Goal: Task Accomplishment & Management: Use online tool/utility

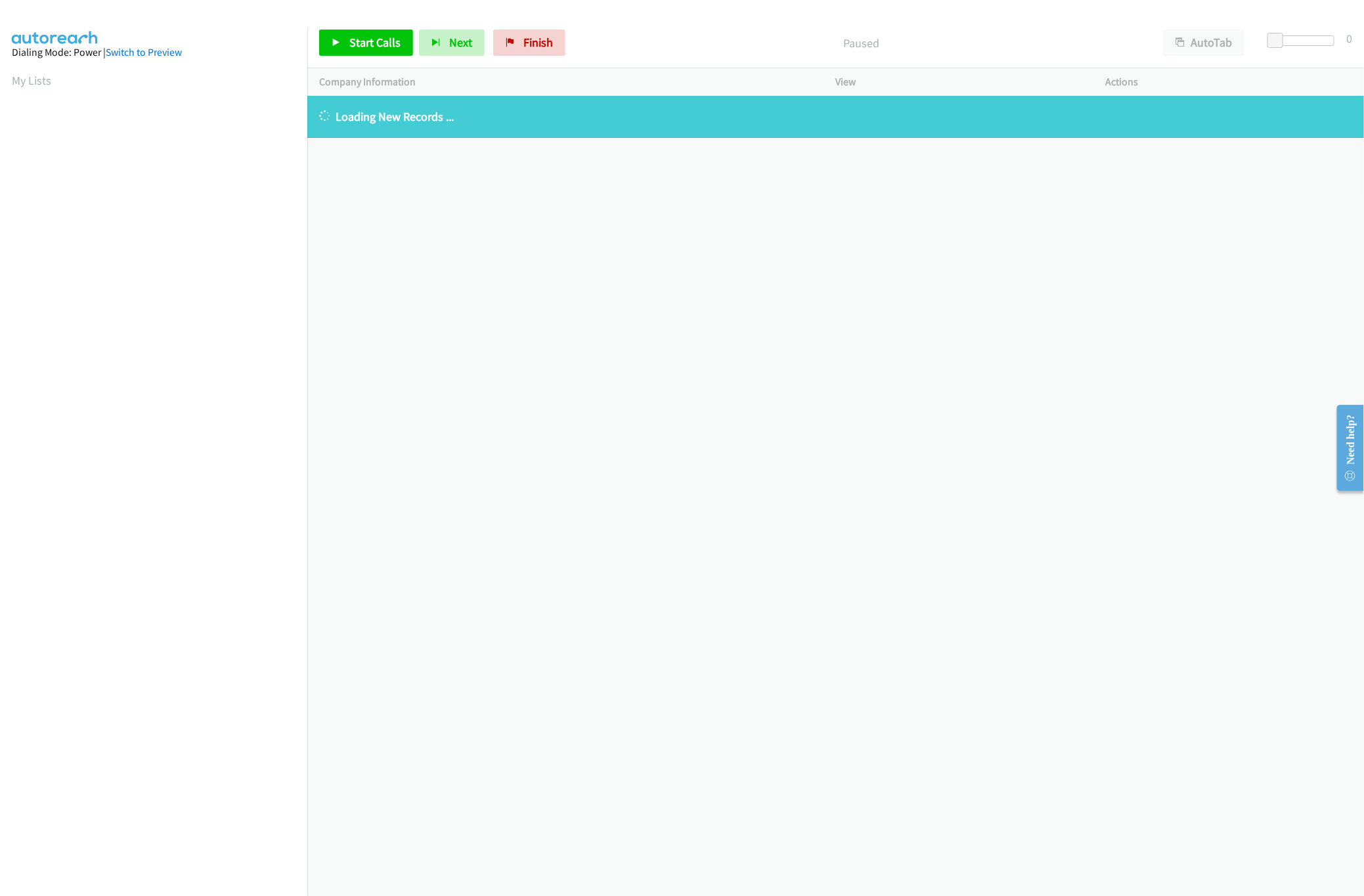
scroll to position [0, 5]
click at [629, 321] on div "+1 415-964-1034 Call failed - Please reload the list and try again The Callbar …" at bounding box center [836, 496] width 1057 height 800
click at [396, 488] on div "+1 415-964-1034 Call failed - Please reload the list and try again The Callbar …" at bounding box center [836, 496] width 1057 height 800
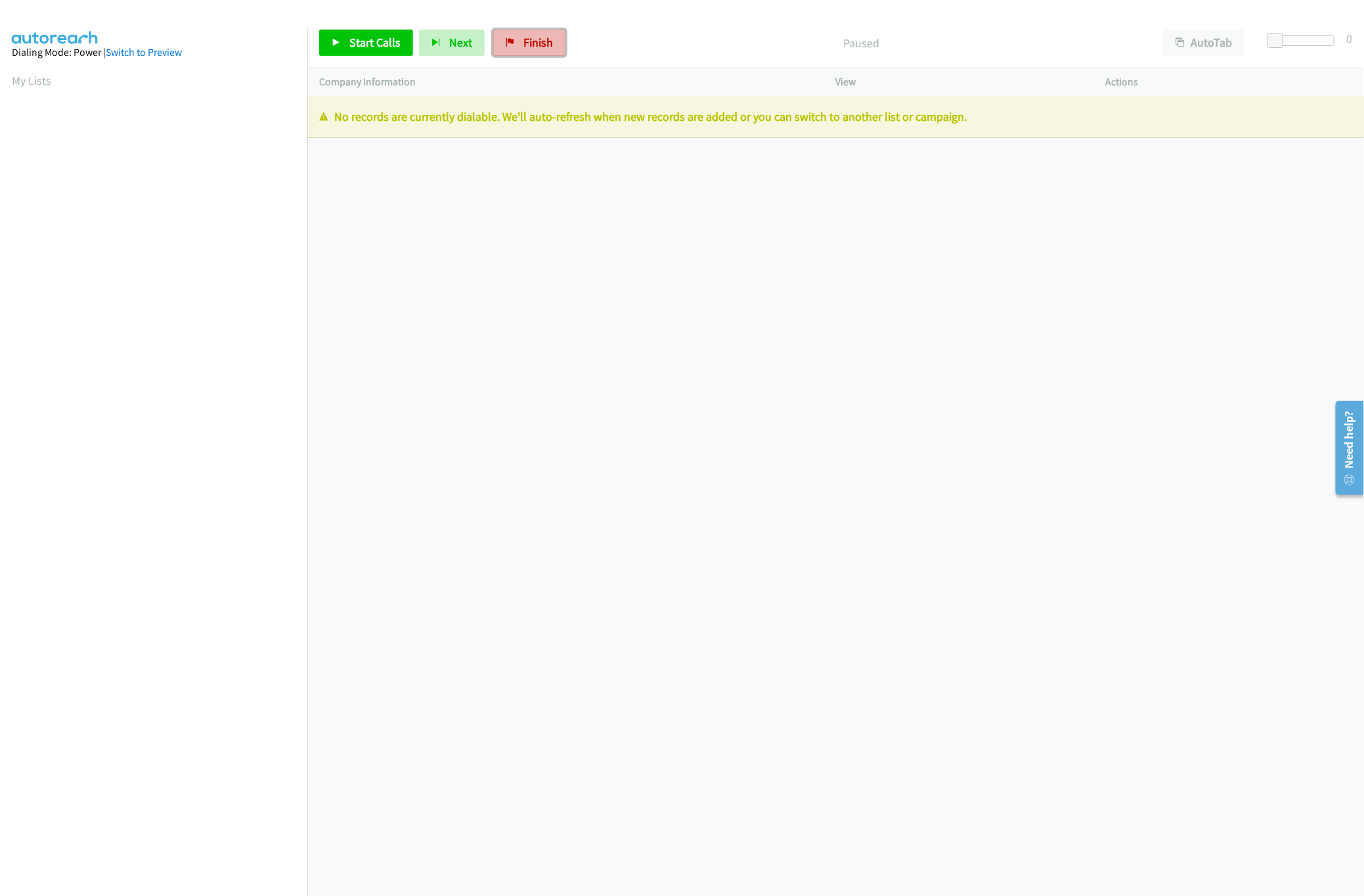
click at [524, 45] on span "Finish" at bounding box center [538, 42] width 30 height 15
drag, startPoint x: 576, startPoint y: 24, endPoint x: 571, endPoint y: 30, distance: 7.8
click at [578, 24] on div "Start Calls Pause Next Finish Paused AutoTab AutoTab 0" at bounding box center [836, 43] width 1057 height 51
click at [538, 65] on div "Start Calls Pause Next Finish Paused AutoTab AutoTab 0" at bounding box center [836, 43] width 1057 height 51
click at [538, 55] on link "Finish" at bounding box center [529, 43] width 72 height 26
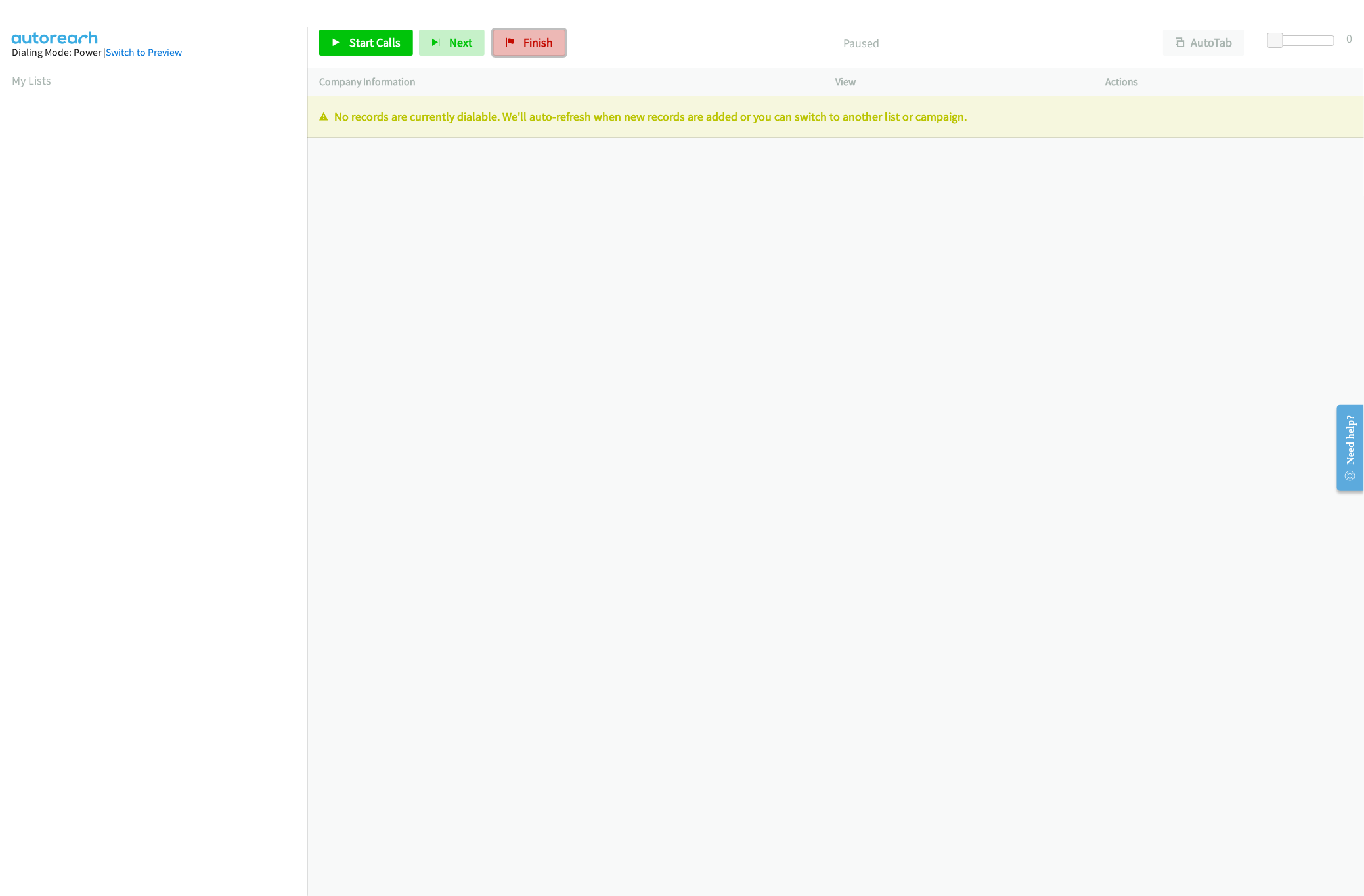
click at [526, 41] on span "Finish" at bounding box center [538, 42] width 30 height 15
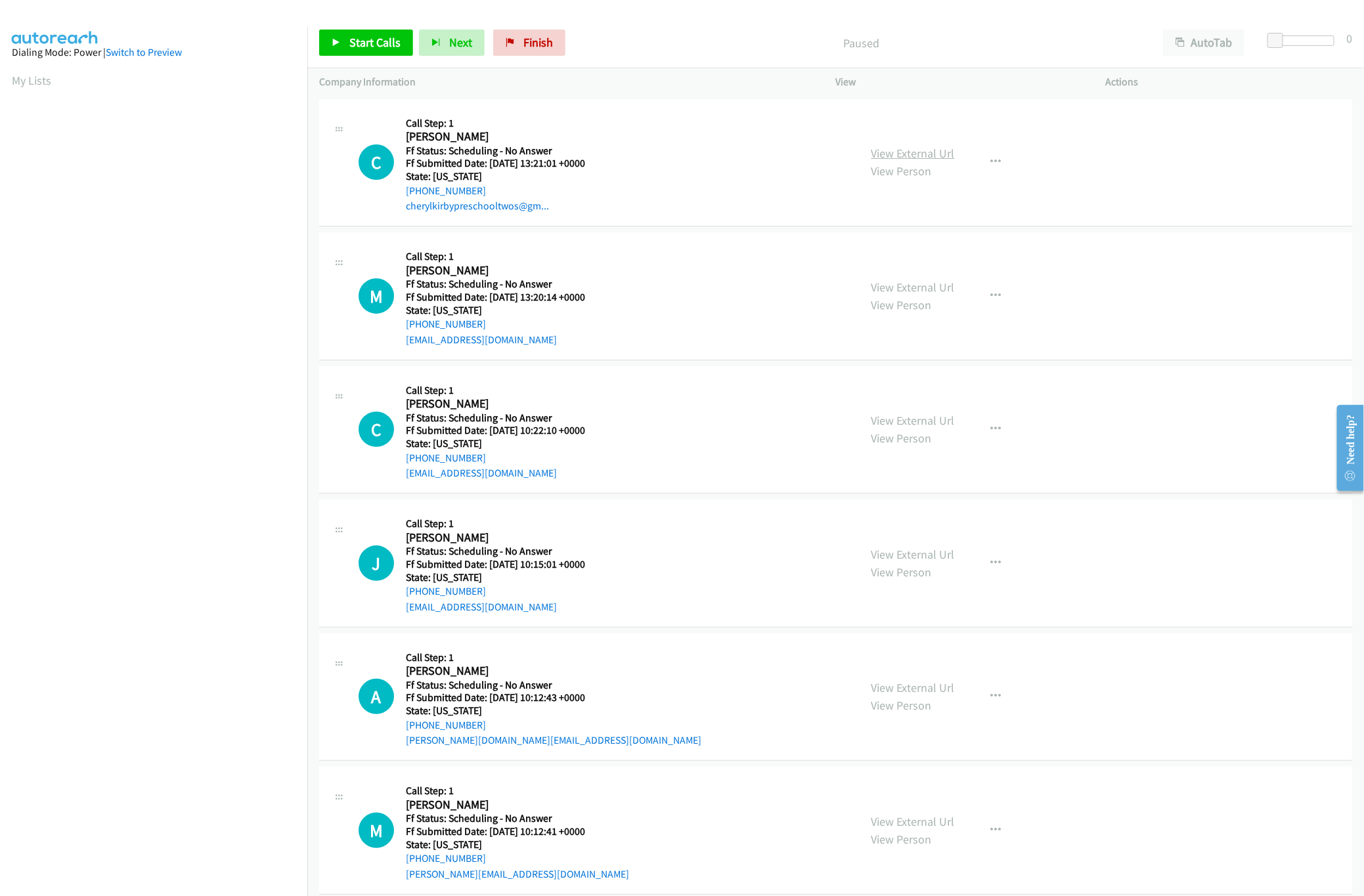
click at [885, 153] on link "View External Url" at bounding box center [913, 153] width 84 height 15
click at [361, 52] on link "Start Calls" at bounding box center [366, 43] width 94 height 26
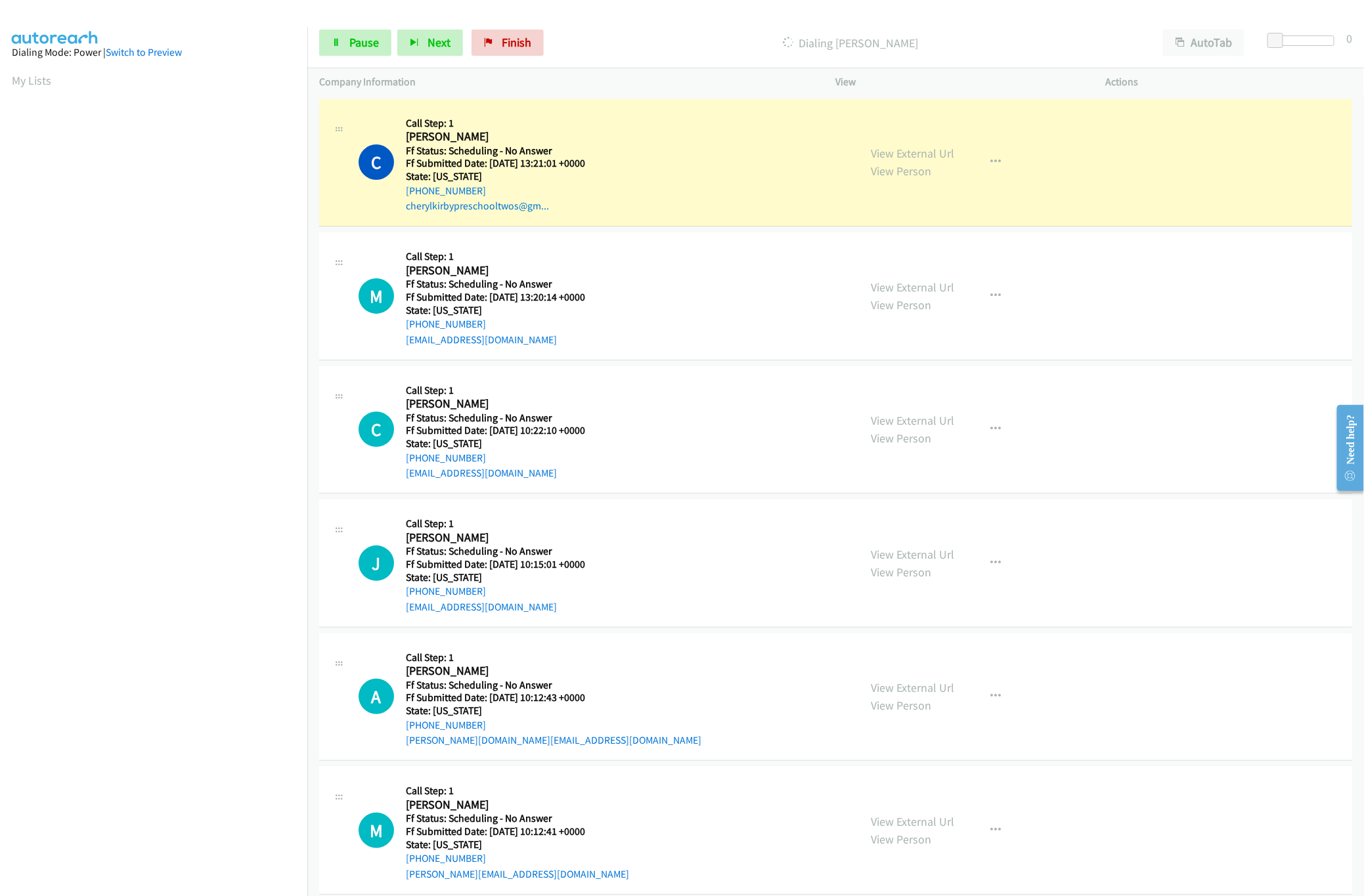
click at [143, 798] on nav "Dialing Mode: Power | Switch to Preview My Lists" at bounding box center [153, 475] width 308 height 896
click at [633, 121] on div "C Callback Scheduled Call Step: 1 Cheryl Kirby America/New_York Ff Status: Sche…" at bounding box center [603, 162] width 489 height 103
click at [906, 150] on link "View External Url" at bounding box center [913, 153] width 84 height 15
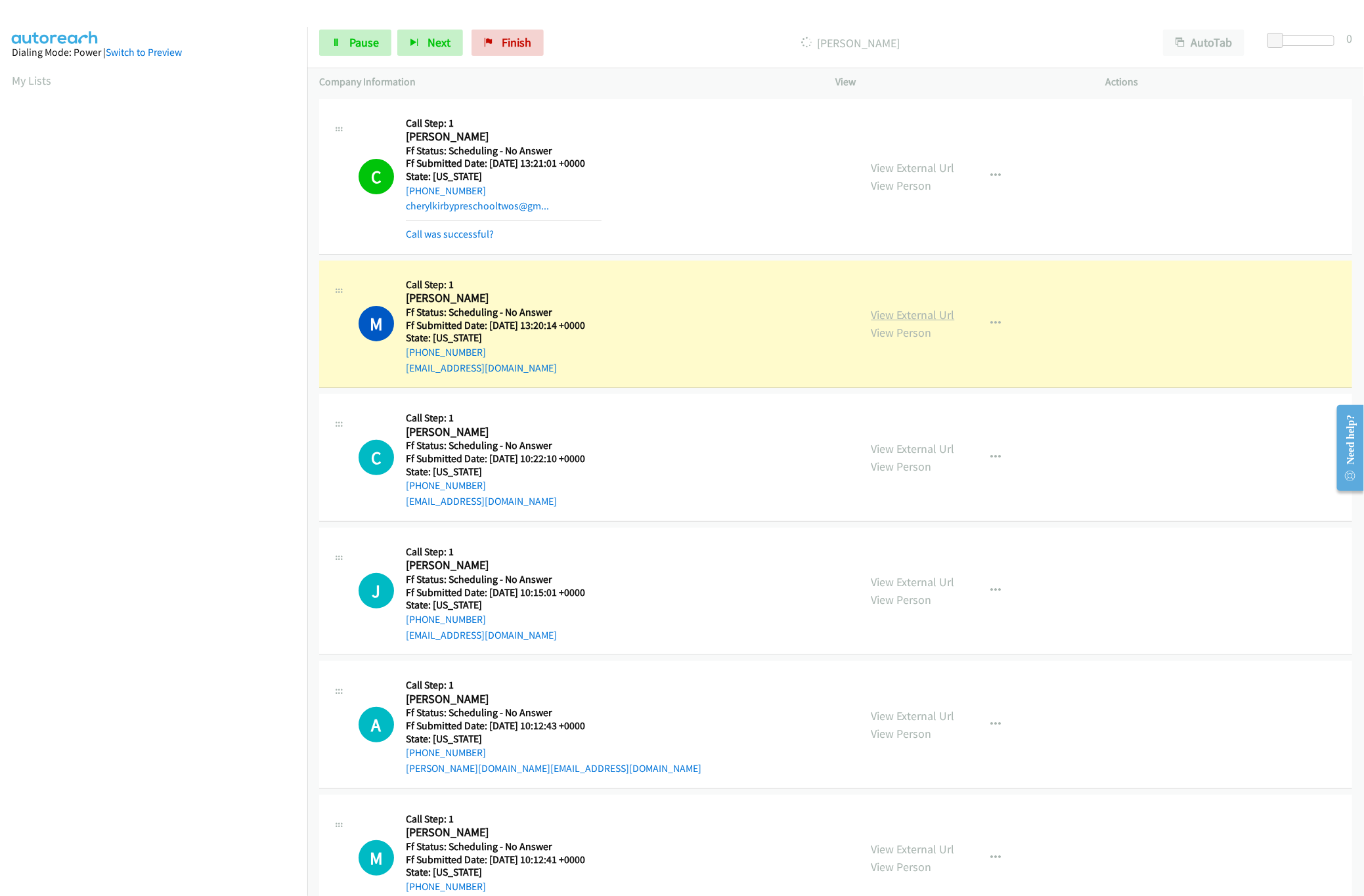
click at [900, 310] on link "View External Url" at bounding box center [913, 315] width 84 height 15
click at [373, 31] on link "Pause" at bounding box center [355, 43] width 72 height 26
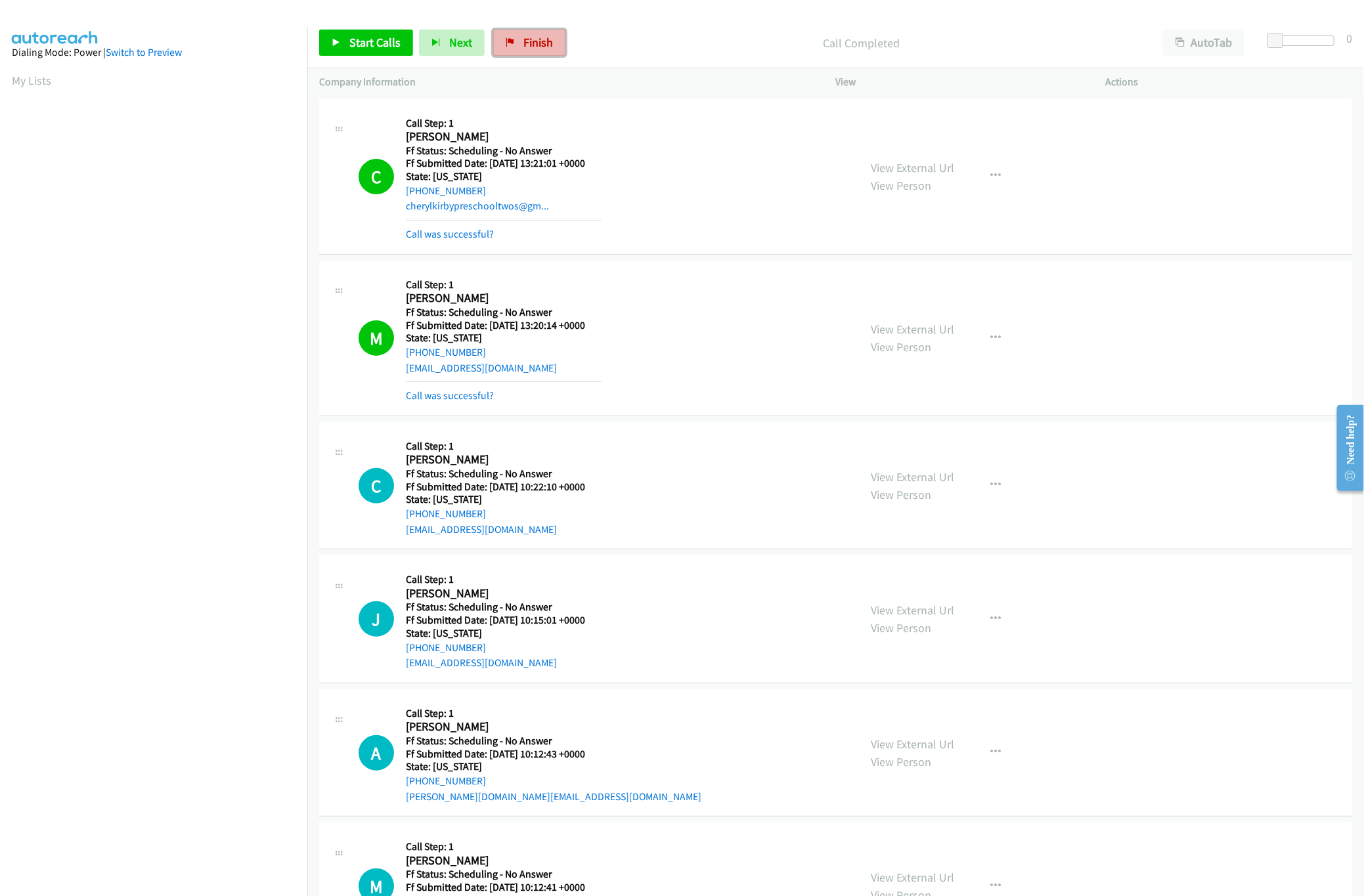
click at [548, 39] on span "Finish" at bounding box center [538, 42] width 30 height 15
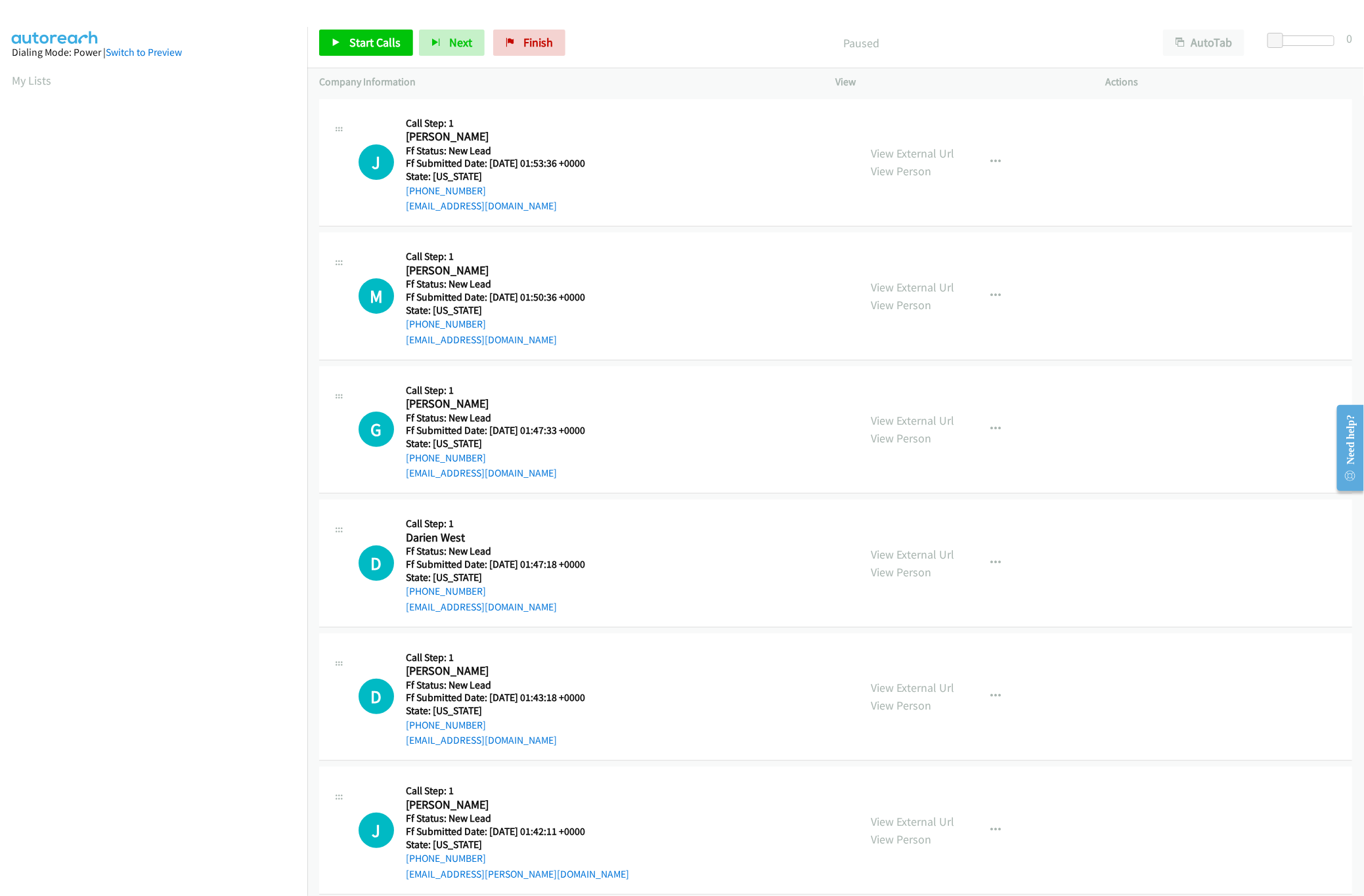
click at [913, 280] on link "View External Url" at bounding box center [913, 287] width 84 height 15
click at [926, 150] on link "View External Url" at bounding box center [913, 153] width 84 height 15
click at [350, 38] on span "Start Calls" at bounding box center [375, 42] width 51 height 15
click at [893, 420] on link "View External Url" at bounding box center [913, 420] width 84 height 15
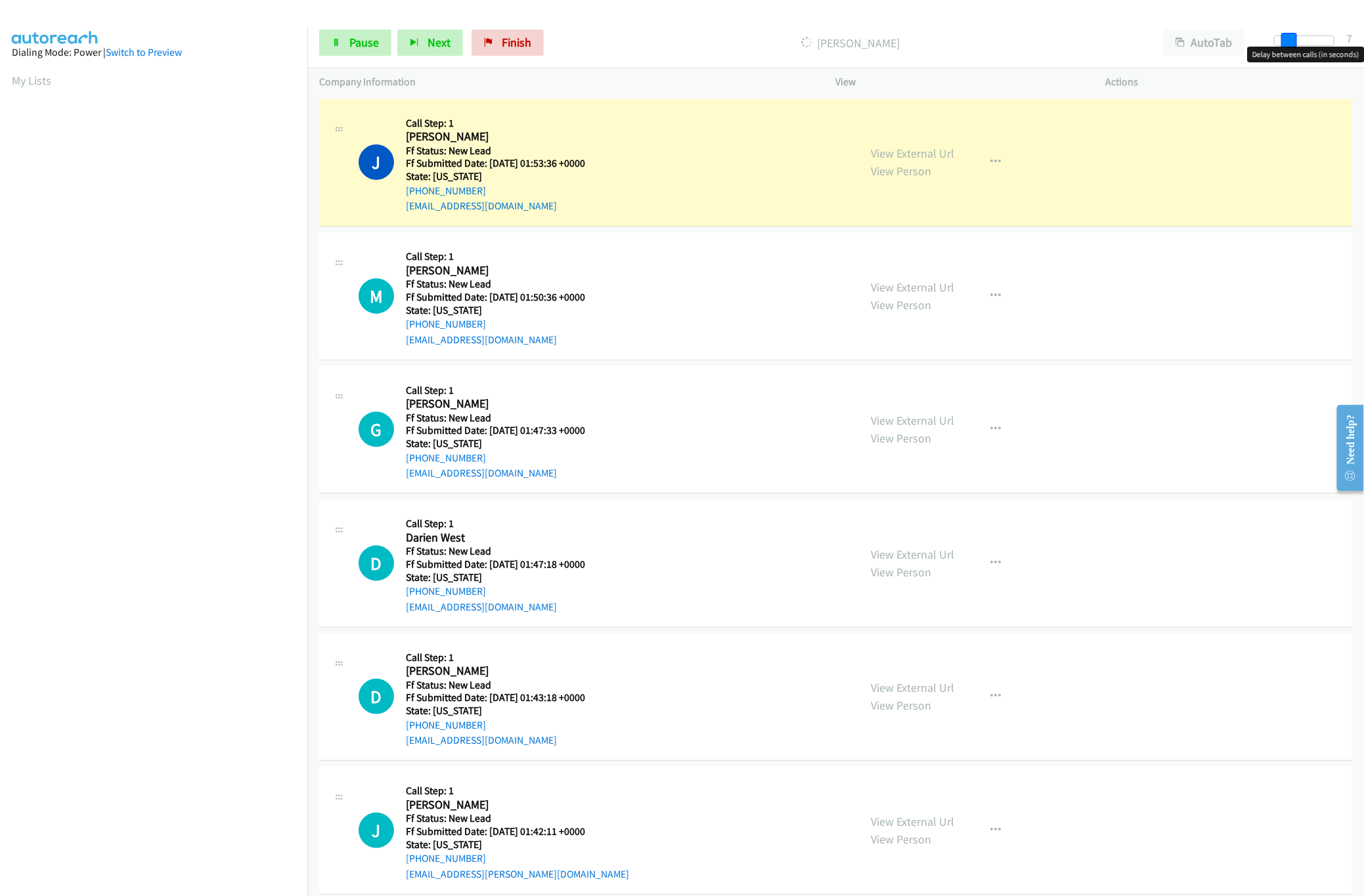
drag, startPoint x: 1275, startPoint y: 42, endPoint x: 1289, endPoint y: 42, distance: 14.0
click at [1289, 42] on span at bounding box center [1288, 40] width 16 height 16
drag, startPoint x: 889, startPoint y: 554, endPoint x: 870, endPoint y: 554, distance: 19.0
click at [889, 554] on link "View External Url" at bounding box center [913, 555] width 84 height 15
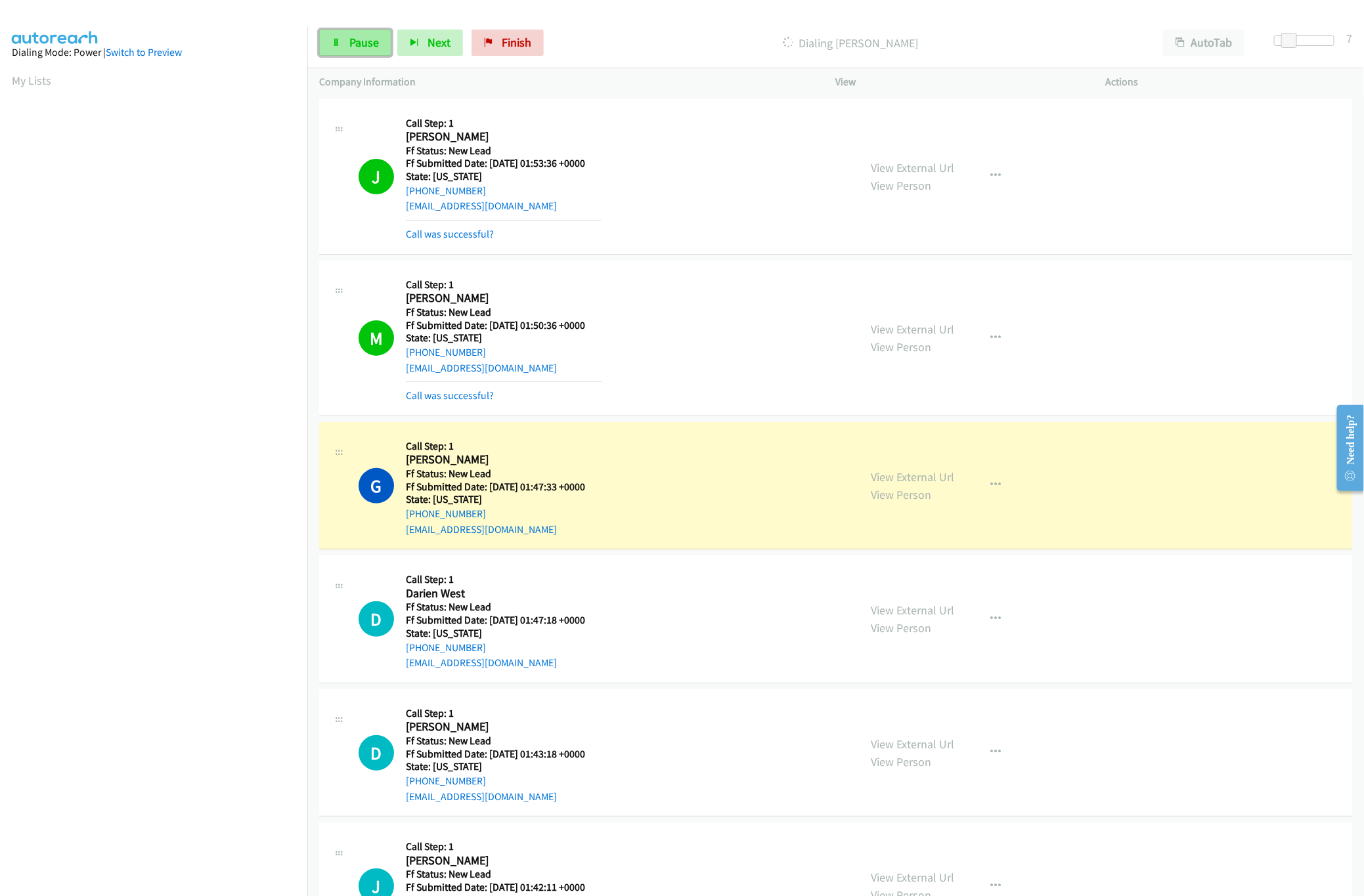
click at [341, 35] on link "Pause" at bounding box center [355, 43] width 72 height 26
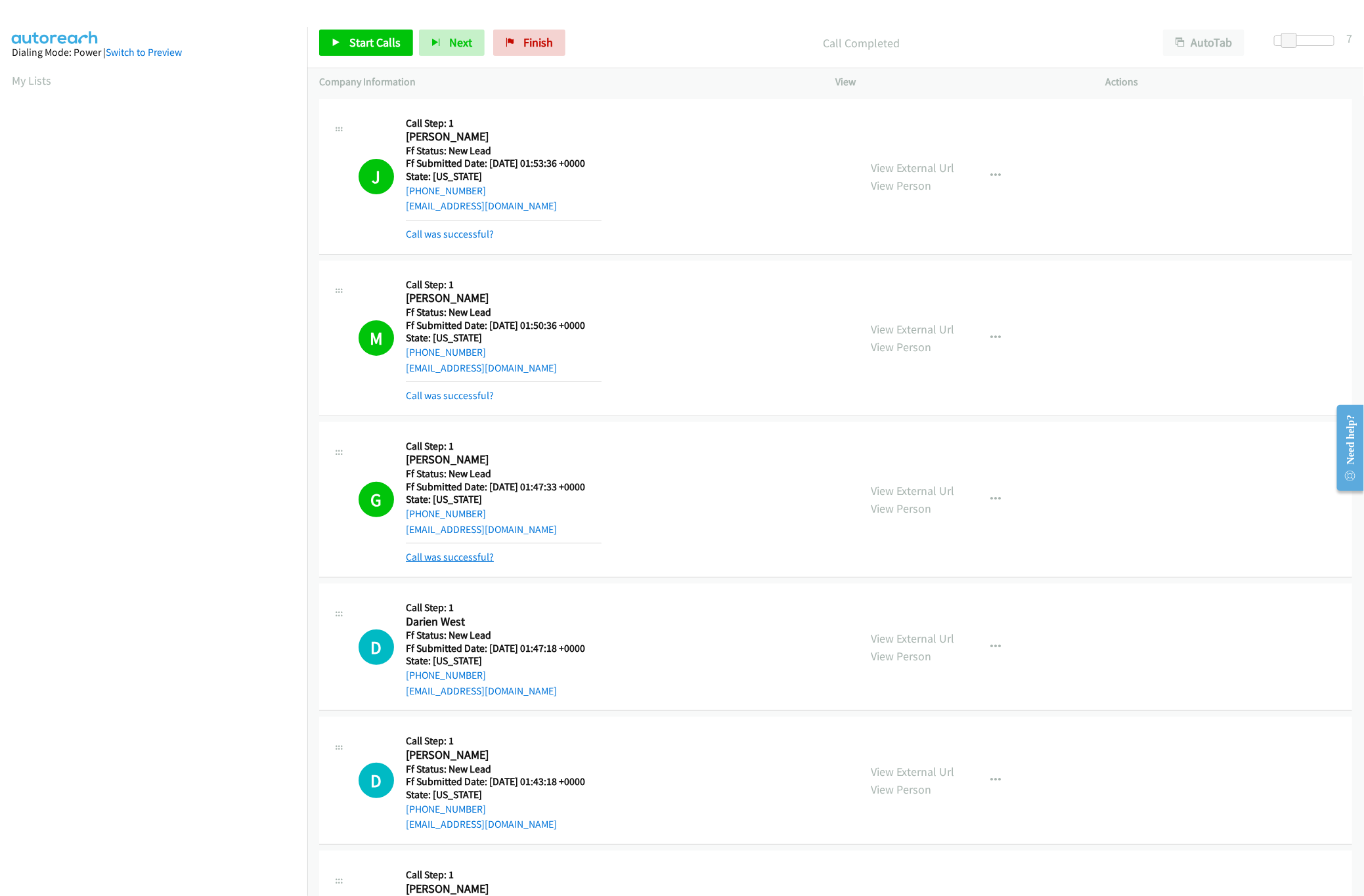
click at [438, 554] on link "Call was successful?" at bounding box center [450, 556] width 88 height 12
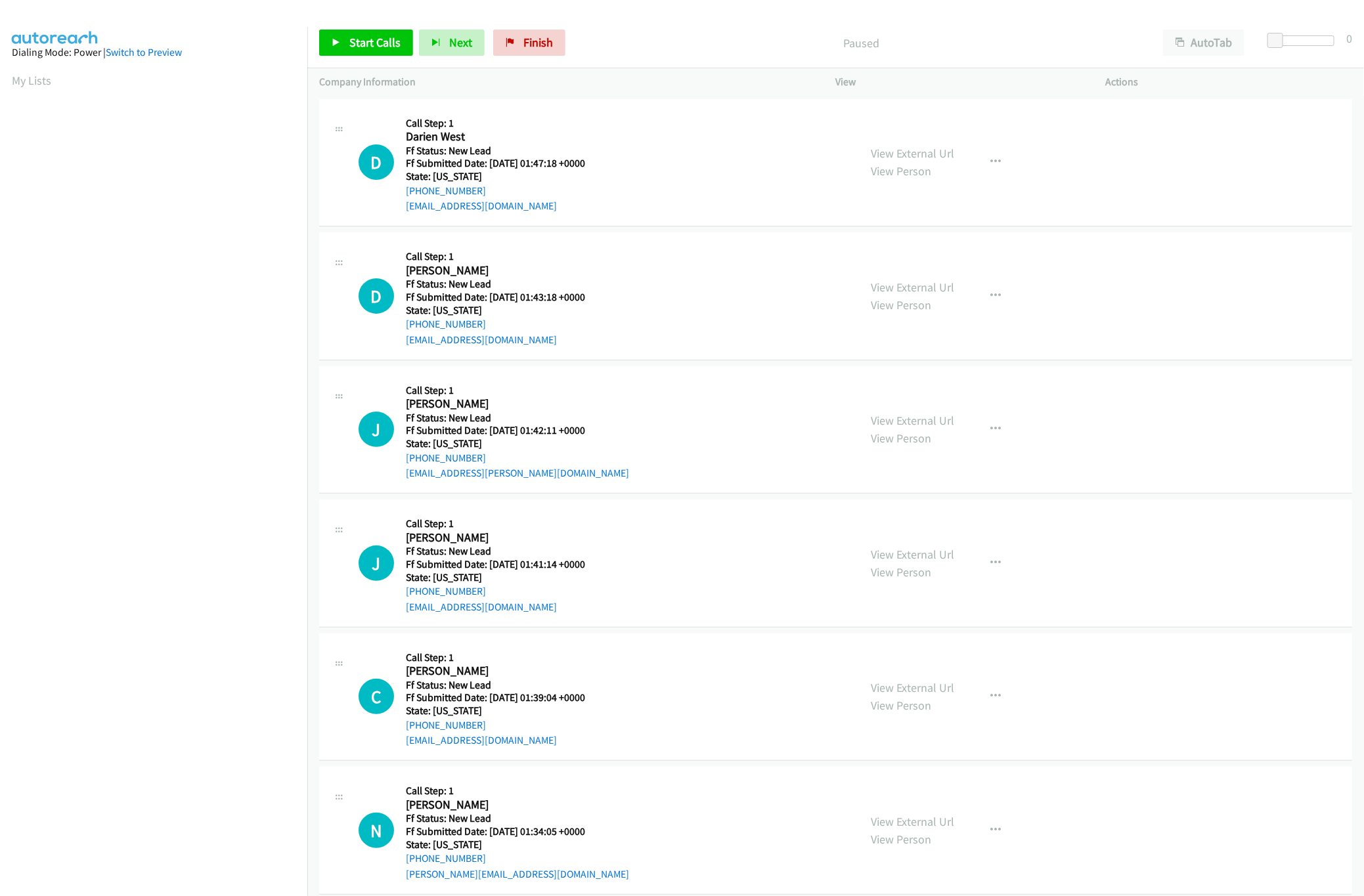
drag, startPoint x: 631, startPoint y: 159, endPoint x: 631, endPoint y: 213, distance: 54.0
click at [631, 213] on div "D Callback Scheduled Call Step: 1 Darien West America/[GEOGRAPHIC_DATA] Ff Stat…" at bounding box center [603, 162] width 489 height 103
drag, startPoint x: 713, startPoint y: 300, endPoint x: 719, endPoint y: 203, distance: 97.2
click at [719, 203] on tbody "D Callback Scheduled Call Step: 1 Darien West America/Chicago Ff Status: New Le…" at bounding box center [836, 898] width 1057 height 1603
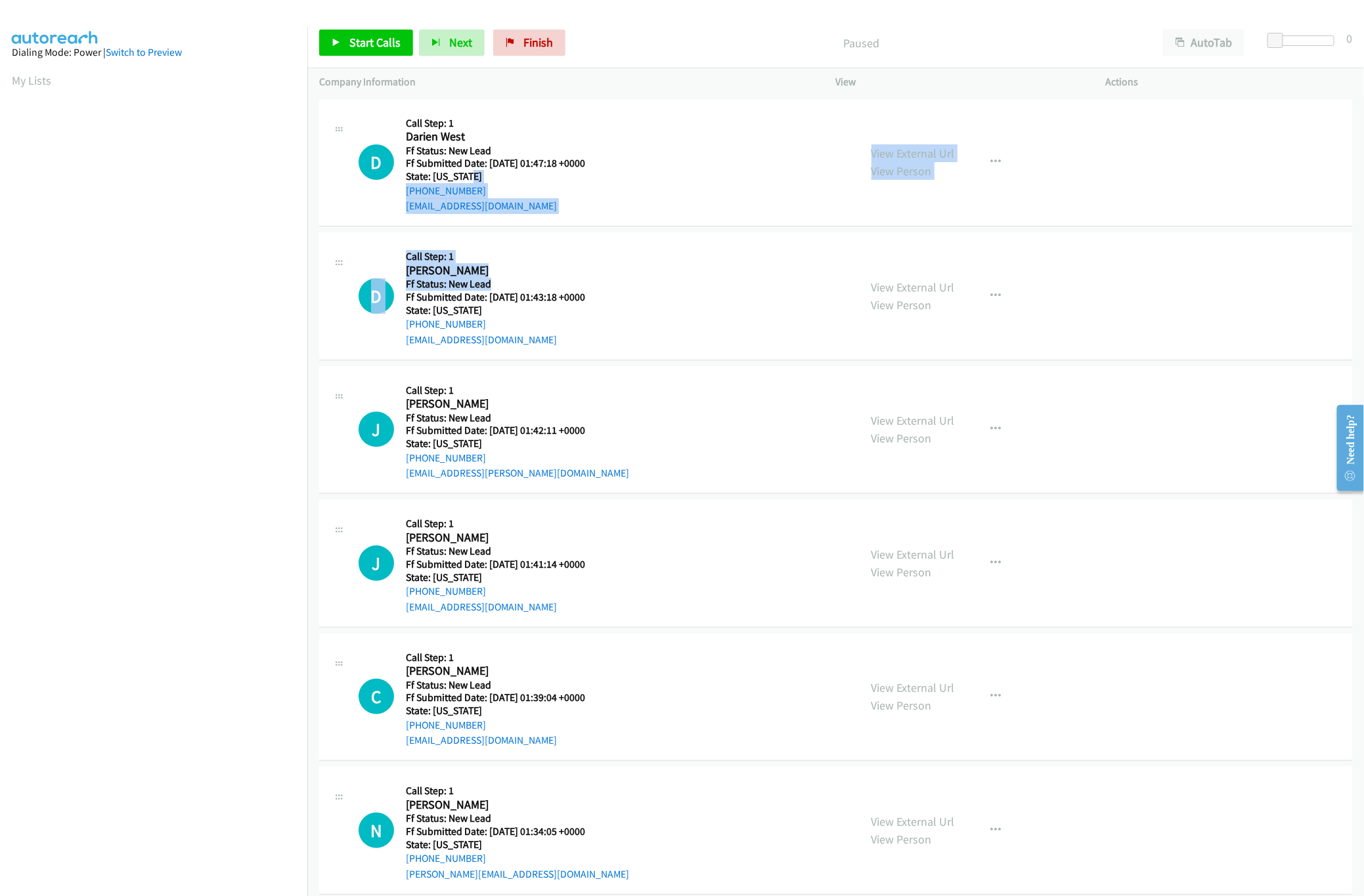
drag, startPoint x: 717, startPoint y: 174, endPoint x: 712, endPoint y: 320, distance: 146.1
click at [712, 320] on tbody "D Callback Scheduled Call Step: 1 Darien West America/Chicago Ff Status: New Le…" at bounding box center [836, 898] width 1057 height 1603
click at [712, 329] on div "D Callback Scheduled Call Step: 1 Devika Kamboh America/Denver Ff Status: New L…" at bounding box center [603, 296] width 489 height 103
click at [717, 409] on div "J Callback Scheduled Call Step: 1 Jaffer Hussain America/Chicago Ff Status: New…" at bounding box center [603, 430] width 489 height 103
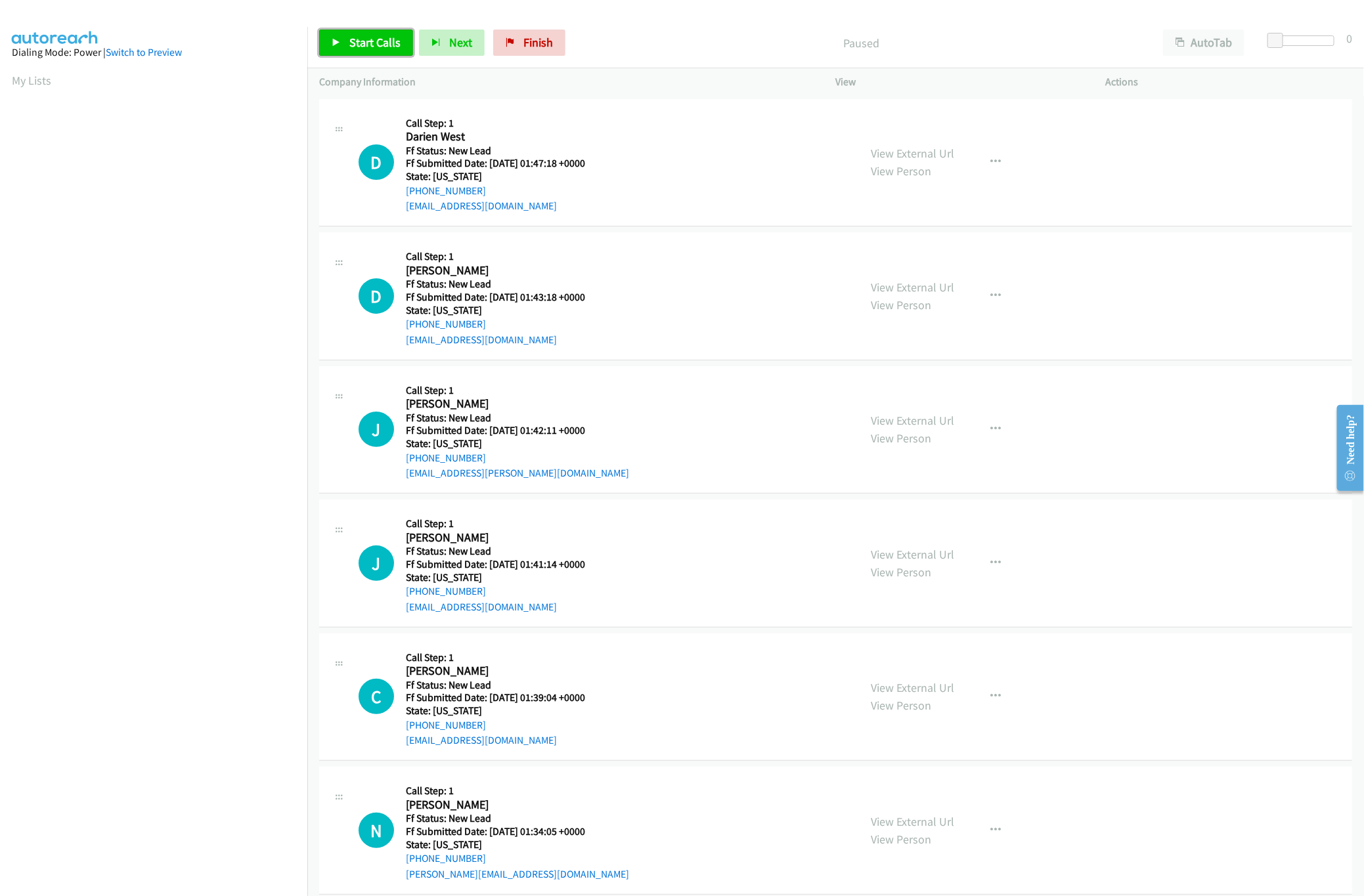
click at [364, 44] on span "Start Calls" at bounding box center [375, 42] width 51 height 15
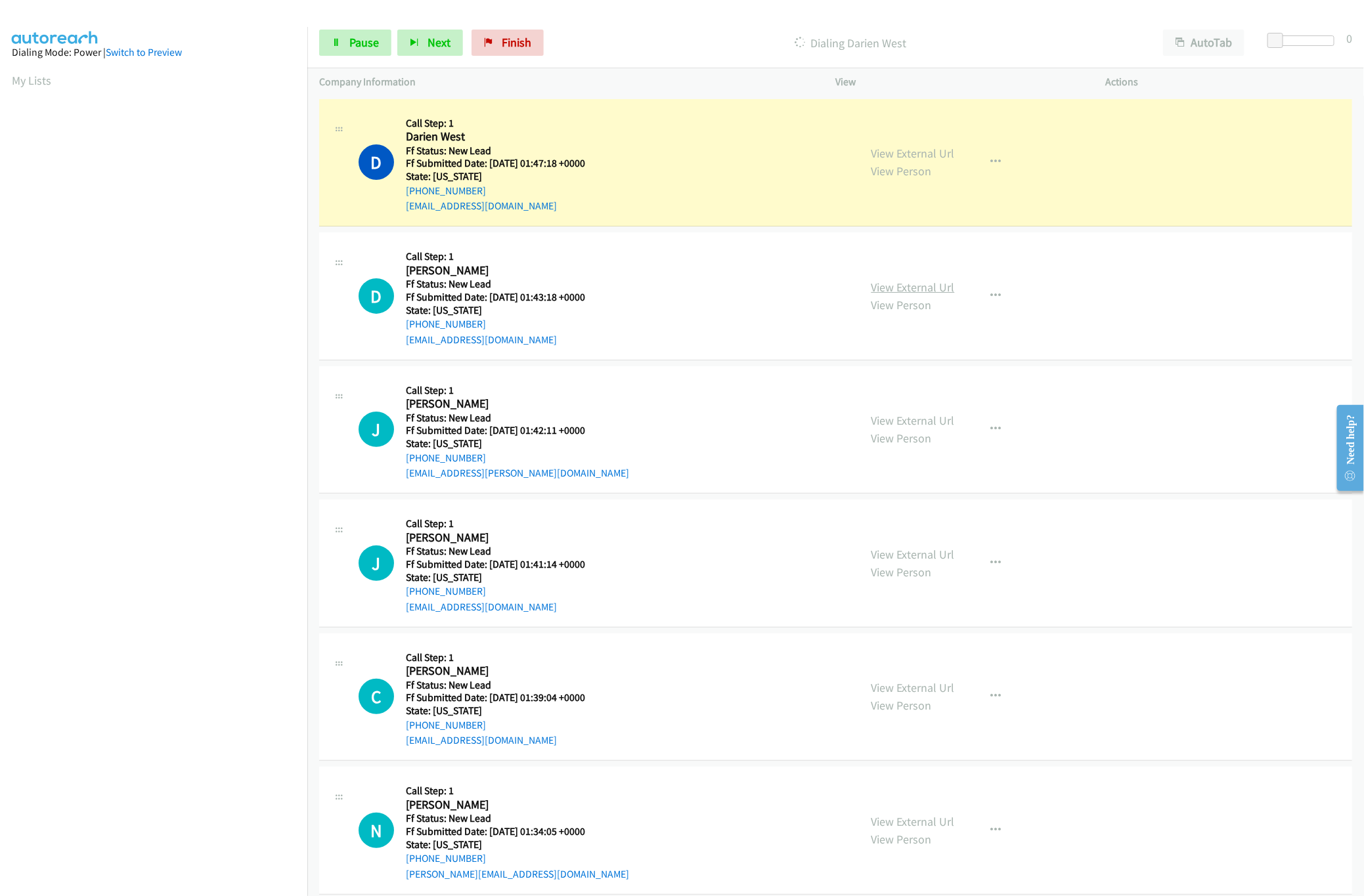
click at [903, 288] on link "View External Url" at bounding box center [913, 287] width 84 height 15
click at [345, 49] on link "Pause" at bounding box center [355, 43] width 72 height 26
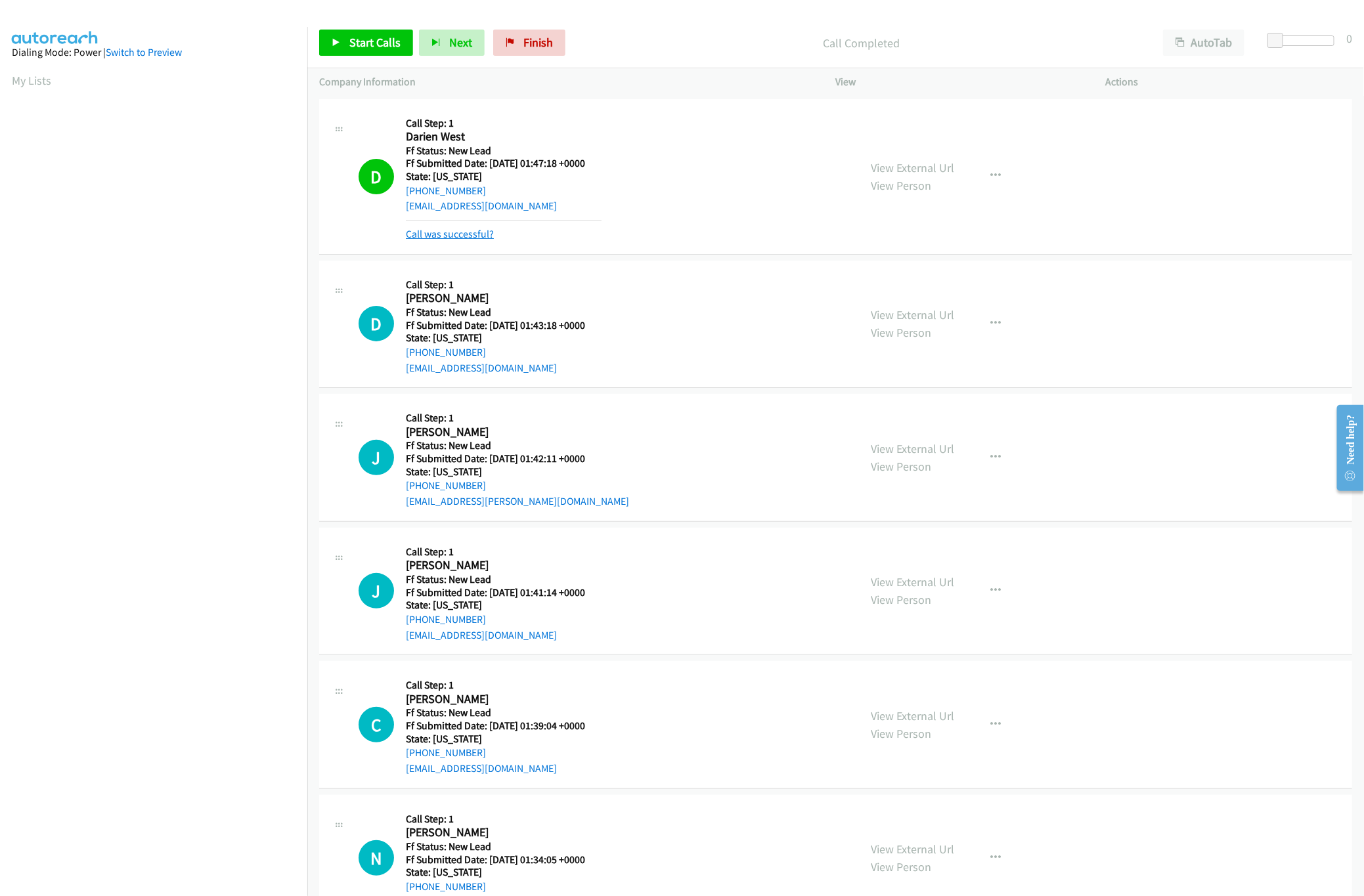
click at [433, 237] on link "Call was successful?" at bounding box center [450, 234] width 88 height 12
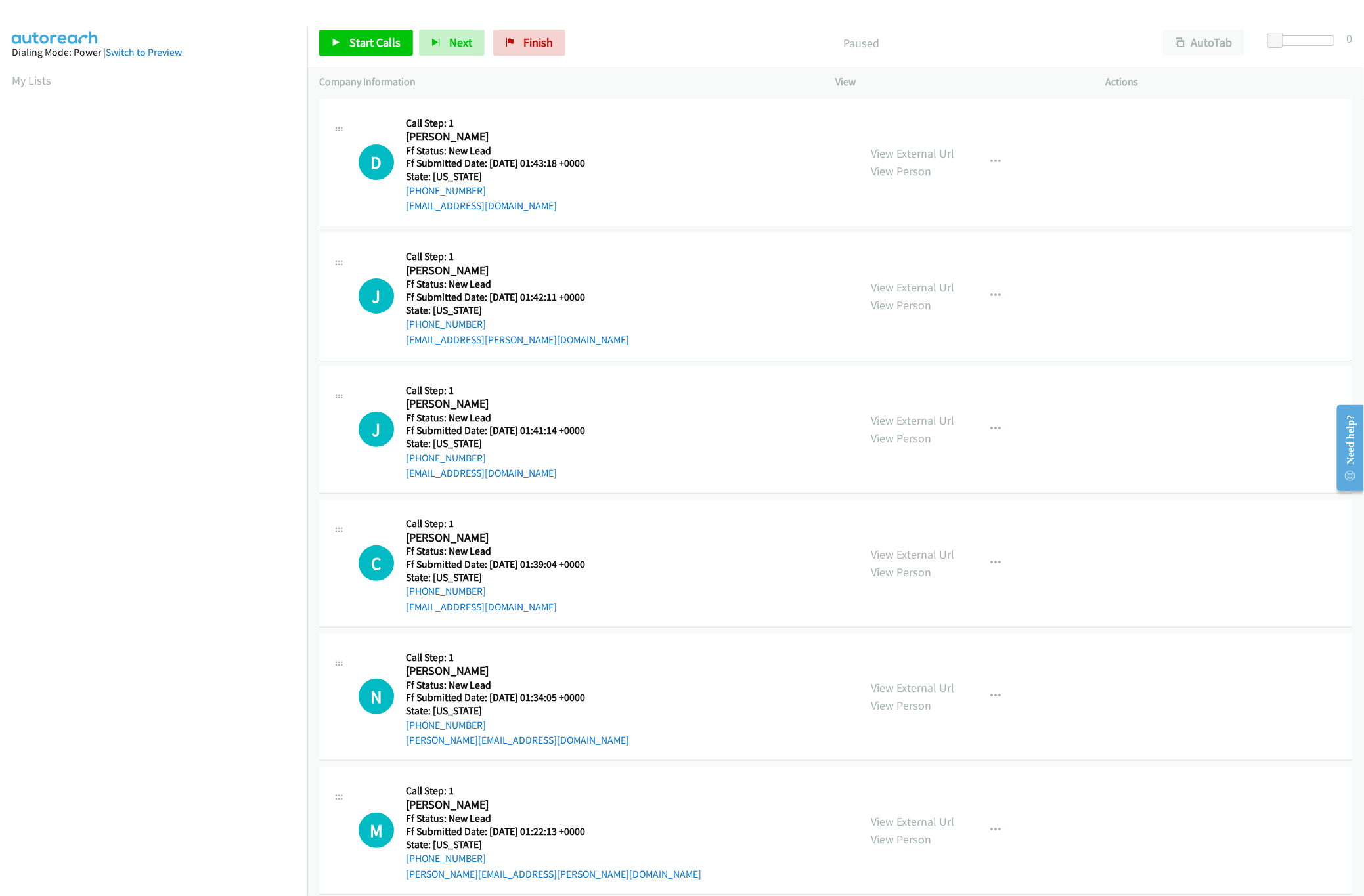
click at [218, 784] on nav "Dialing Mode: Power | Switch to Preview My Lists" at bounding box center [153, 475] width 308 height 896
drag, startPoint x: 536, startPoint y: 48, endPoint x: 735, endPoint y: 53, distance: 199.1
click at [536, 48] on span "Finish" at bounding box center [538, 42] width 30 height 15
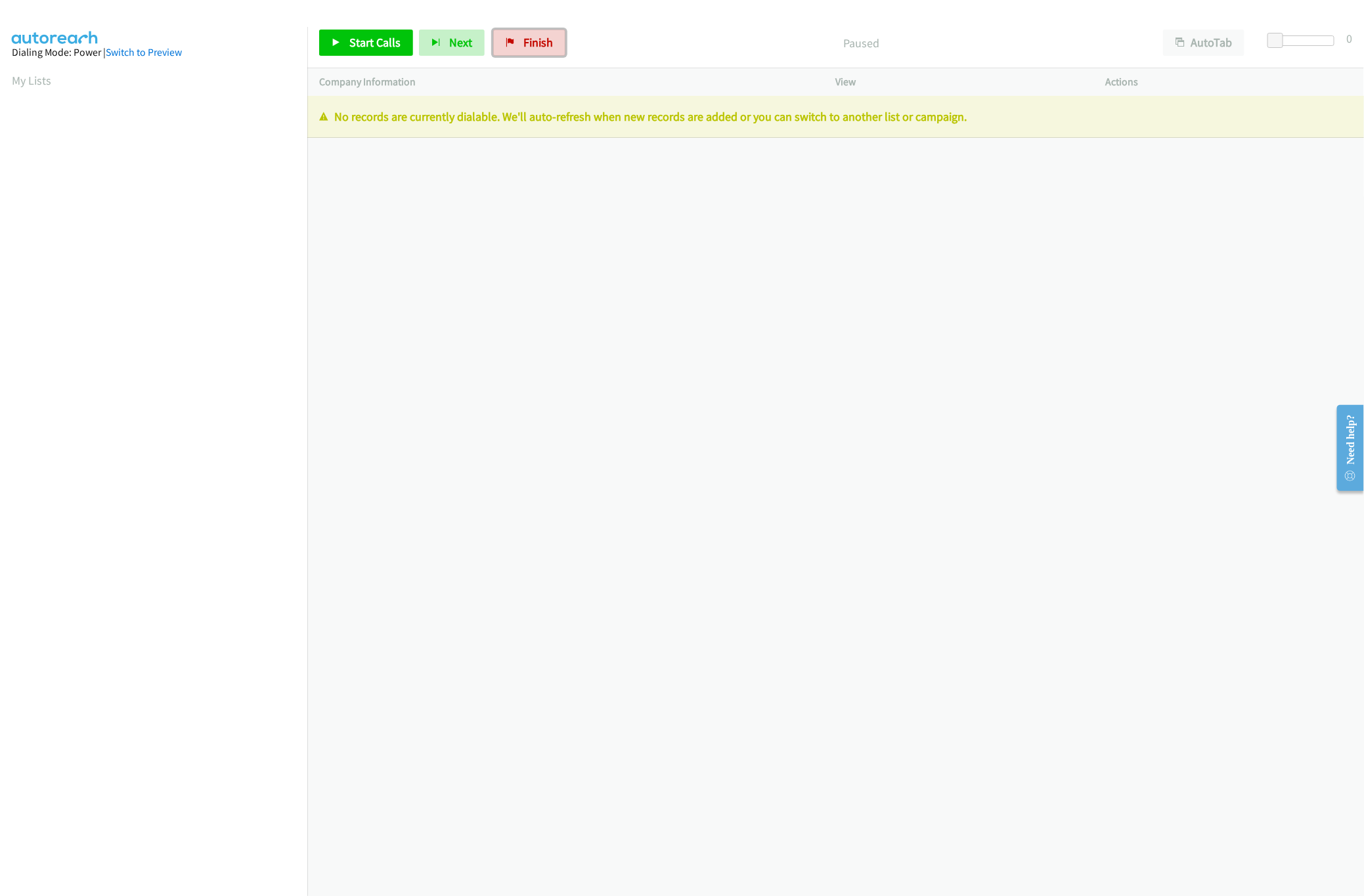
click at [547, 38] on span "Finish" at bounding box center [538, 42] width 30 height 15
click at [530, 42] on span "Finish" at bounding box center [538, 42] width 30 height 15
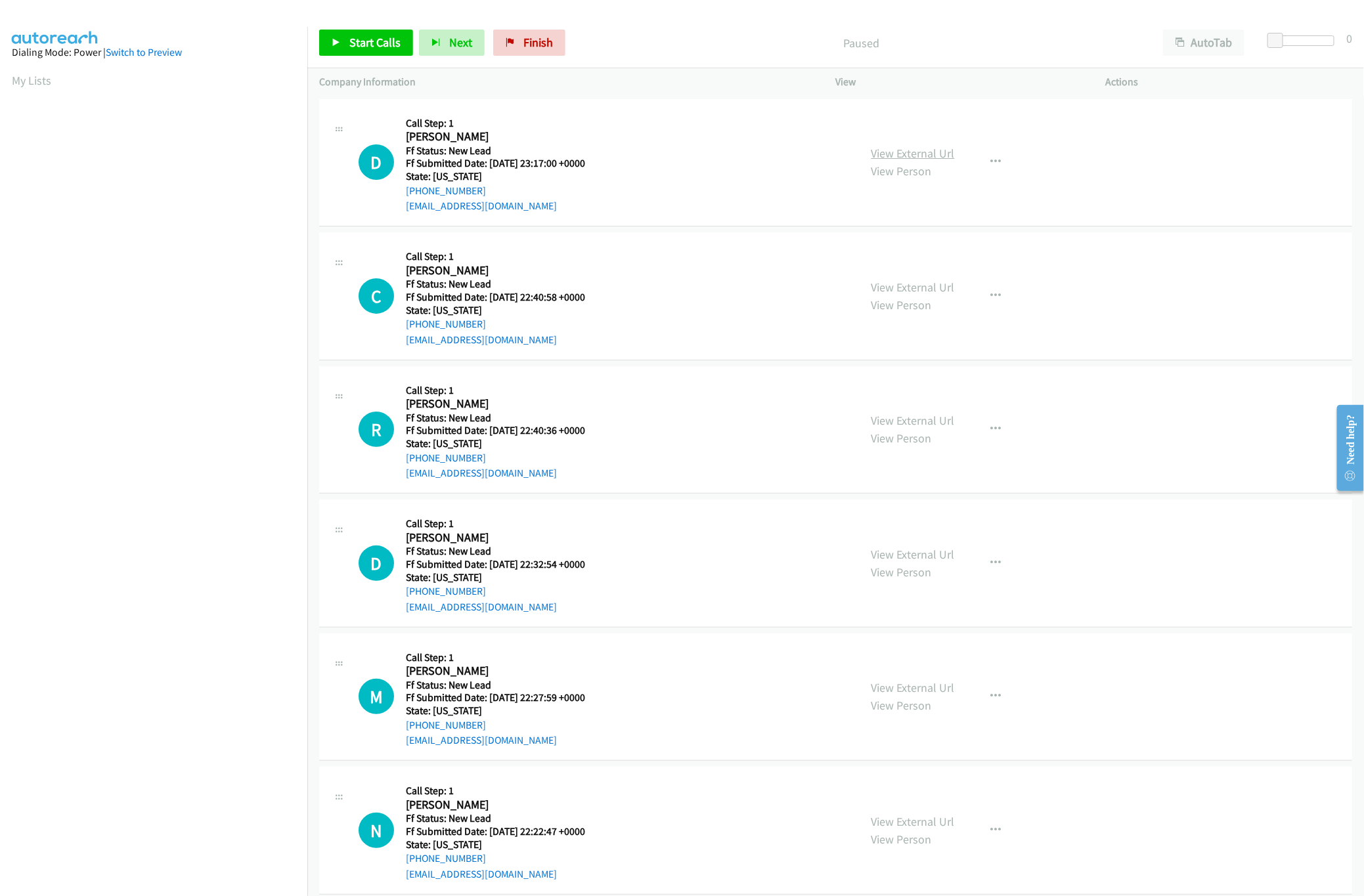
click at [914, 152] on link "View External Url" at bounding box center [913, 153] width 84 height 15
click at [333, 41] on icon at bounding box center [336, 43] width 9 height 9
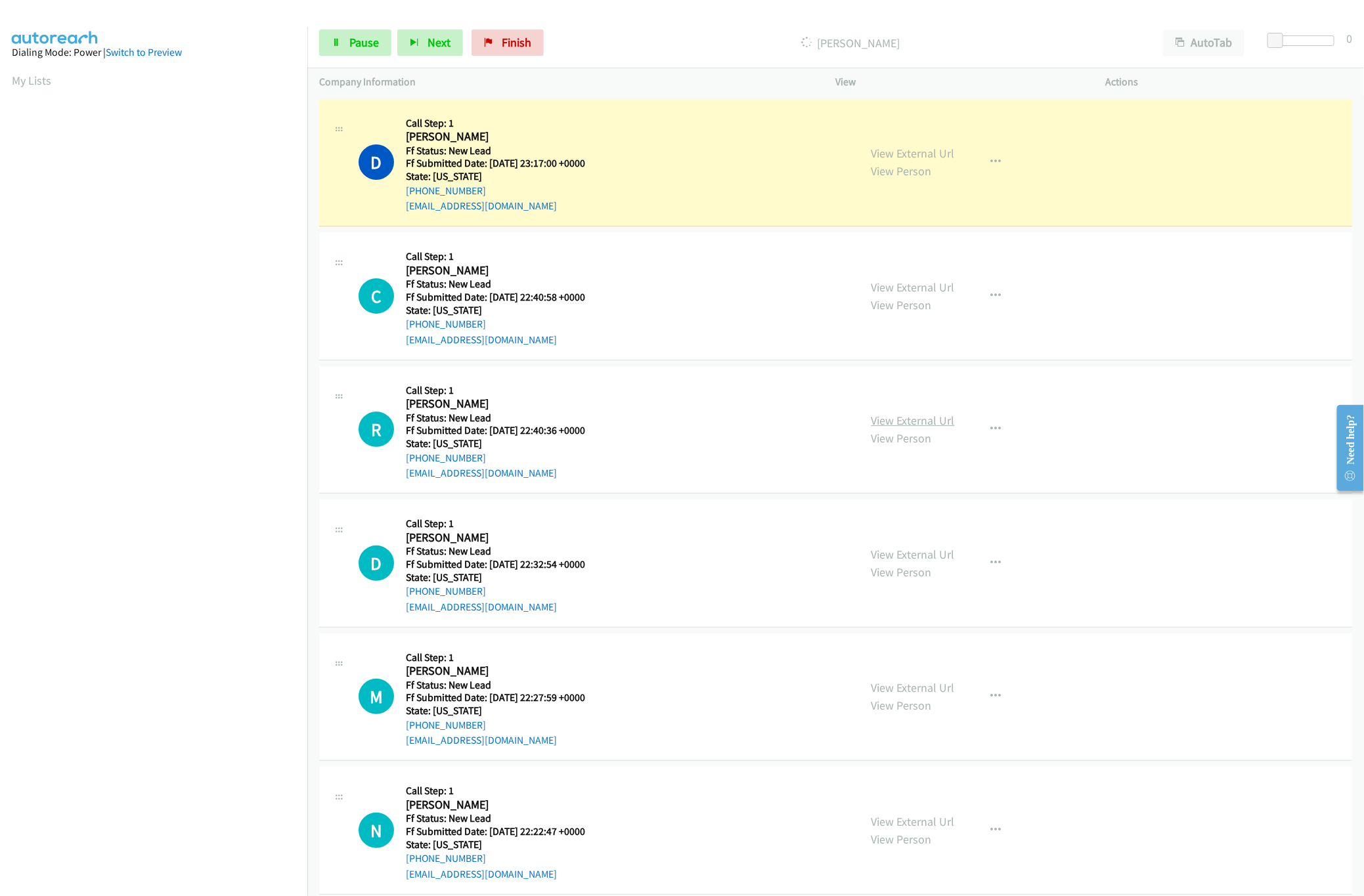
click at [910, 418] on link "View External Url" at bounding box center [913, 420] width 84 height 15
click at [929, 277] on div "View External Url View Person View External Url Email Schedule/Manage Callback …" at bounding box center [1000, 296] width 281 height 103
click at [929, 281] on link "View External Url" at bounding box center [913, 287] width 84 height 15
drag, startPoint x: 1275, startPoint y: 42, endPoint x: 1290, endPoint y: 44, distance: 15.1
click at [1290, 44] on span at bounding box center [1293, 40] width 16 height 16
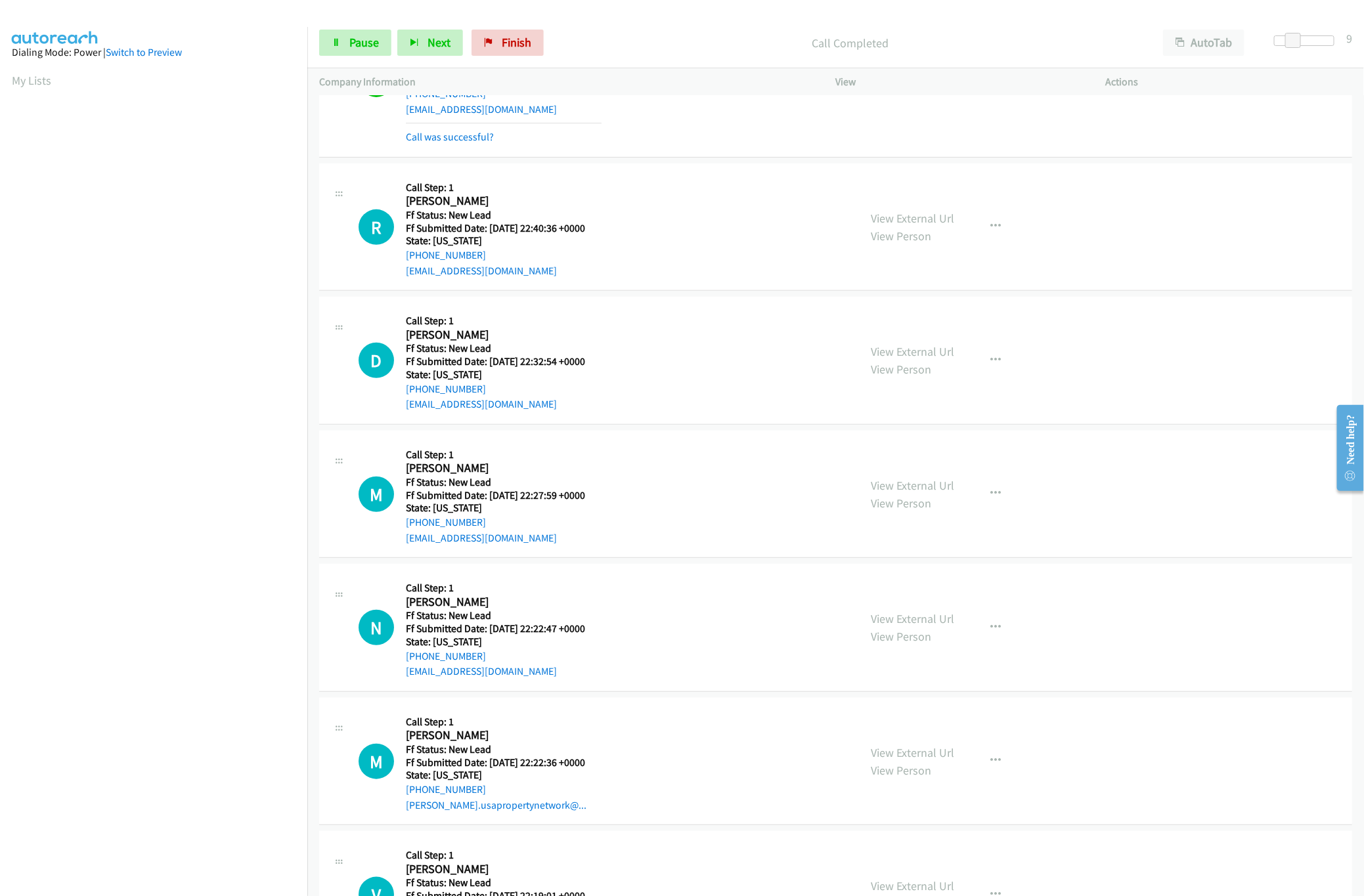
scroll to position [263, 0]
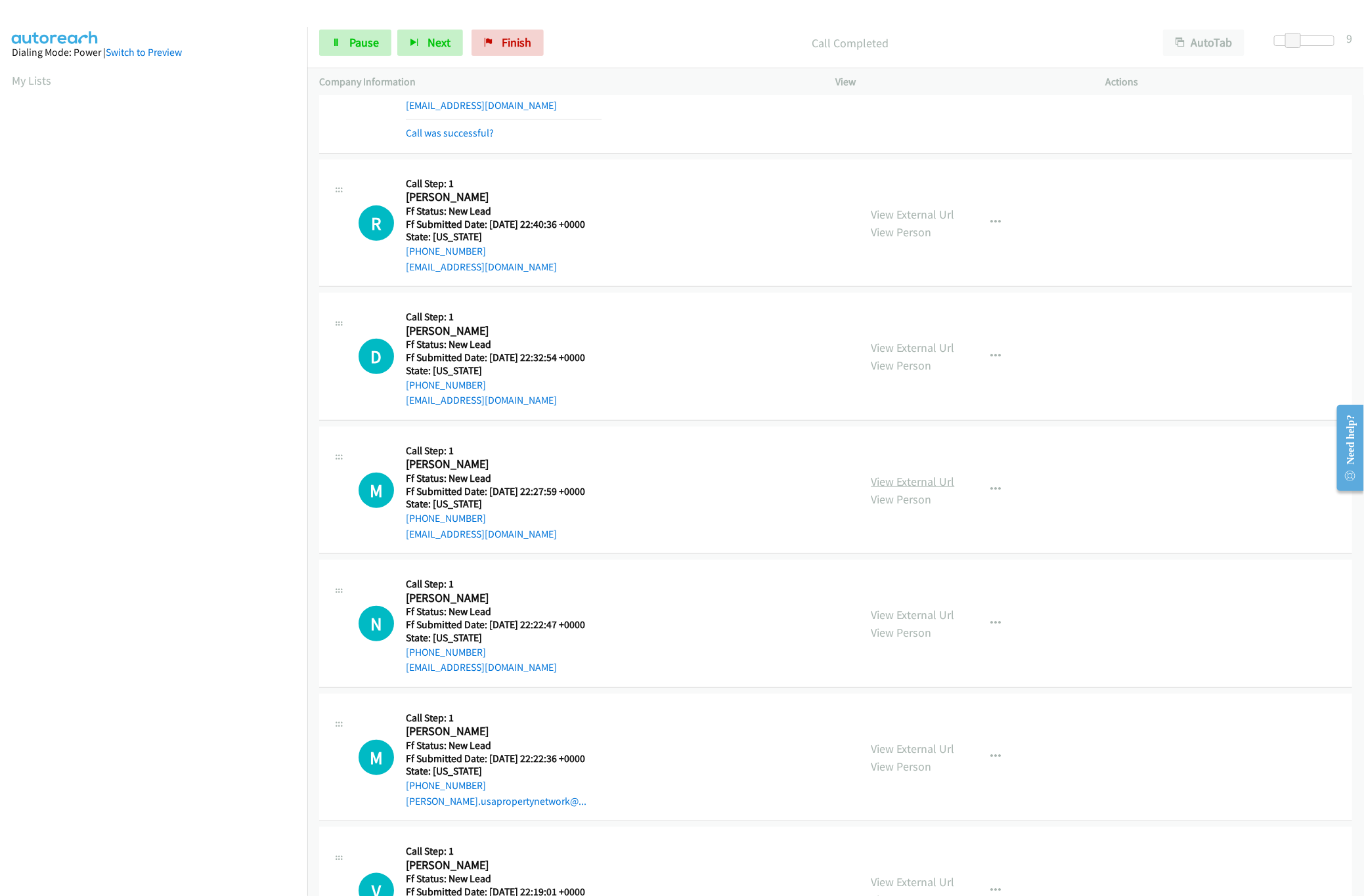
click at [872, 482] on link "View External Url" at bounding box center [913, 482] width 84 height 15
click at [913, 357] on div "View External Url View Person" at bounding box center [913, 356] width 84 height 35
click at [914, 351] on link "View External Url" at bounding box center [913, 348] width 84 height 15
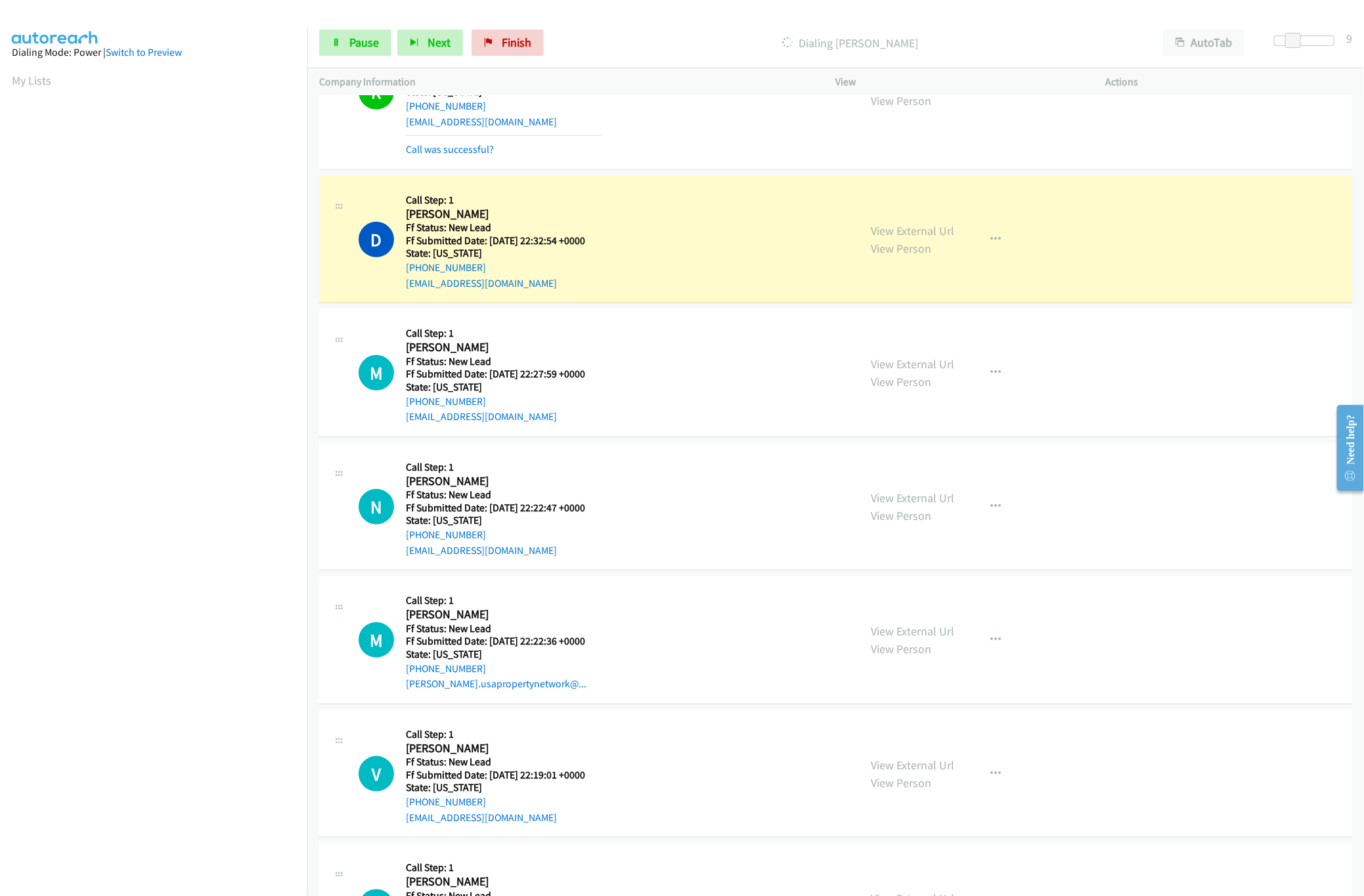
scroll to position [538, 0]
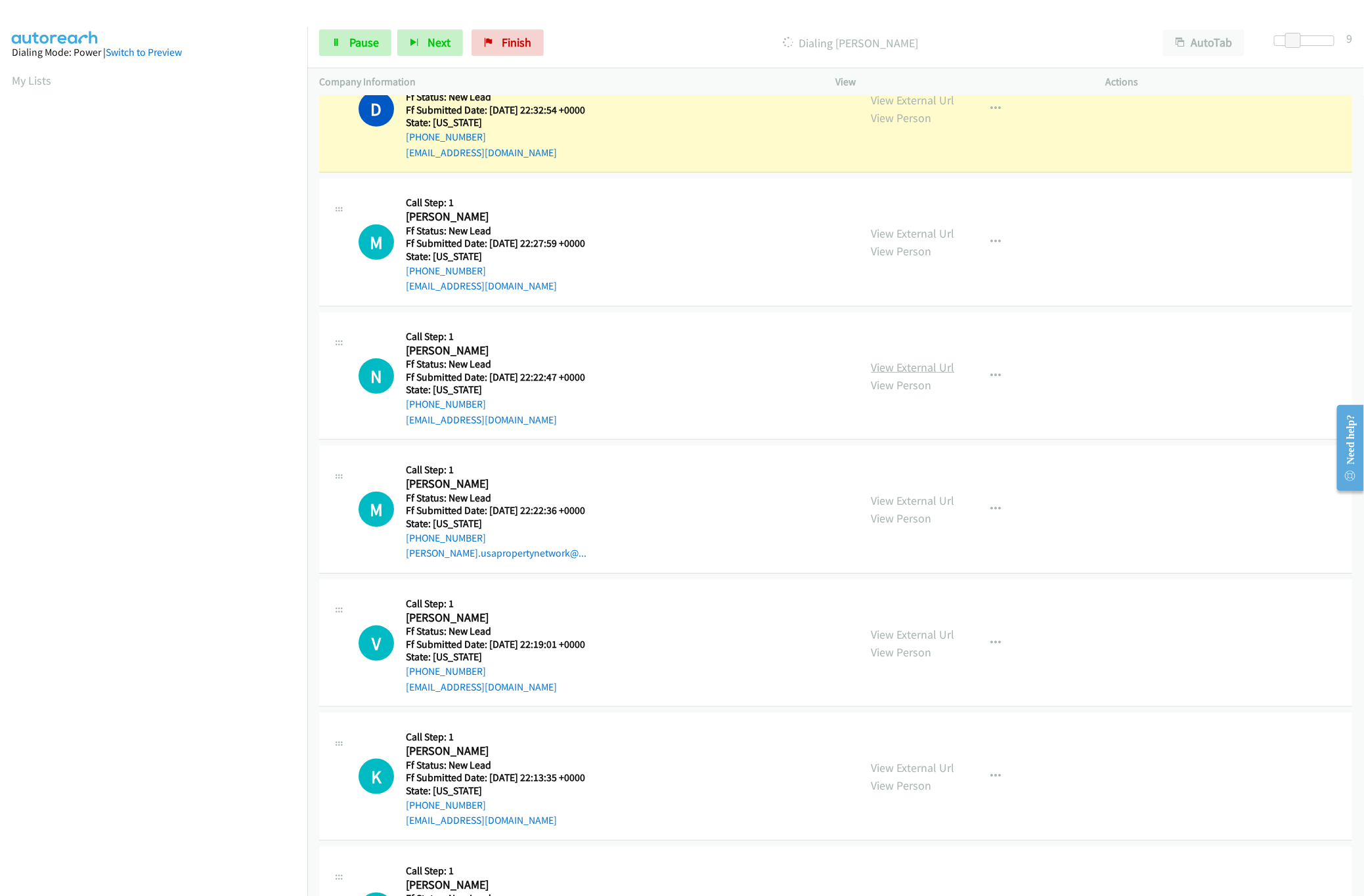
click at [941, 374] on link "View External Url" at bounding box center [913, 368] width 84 height 15
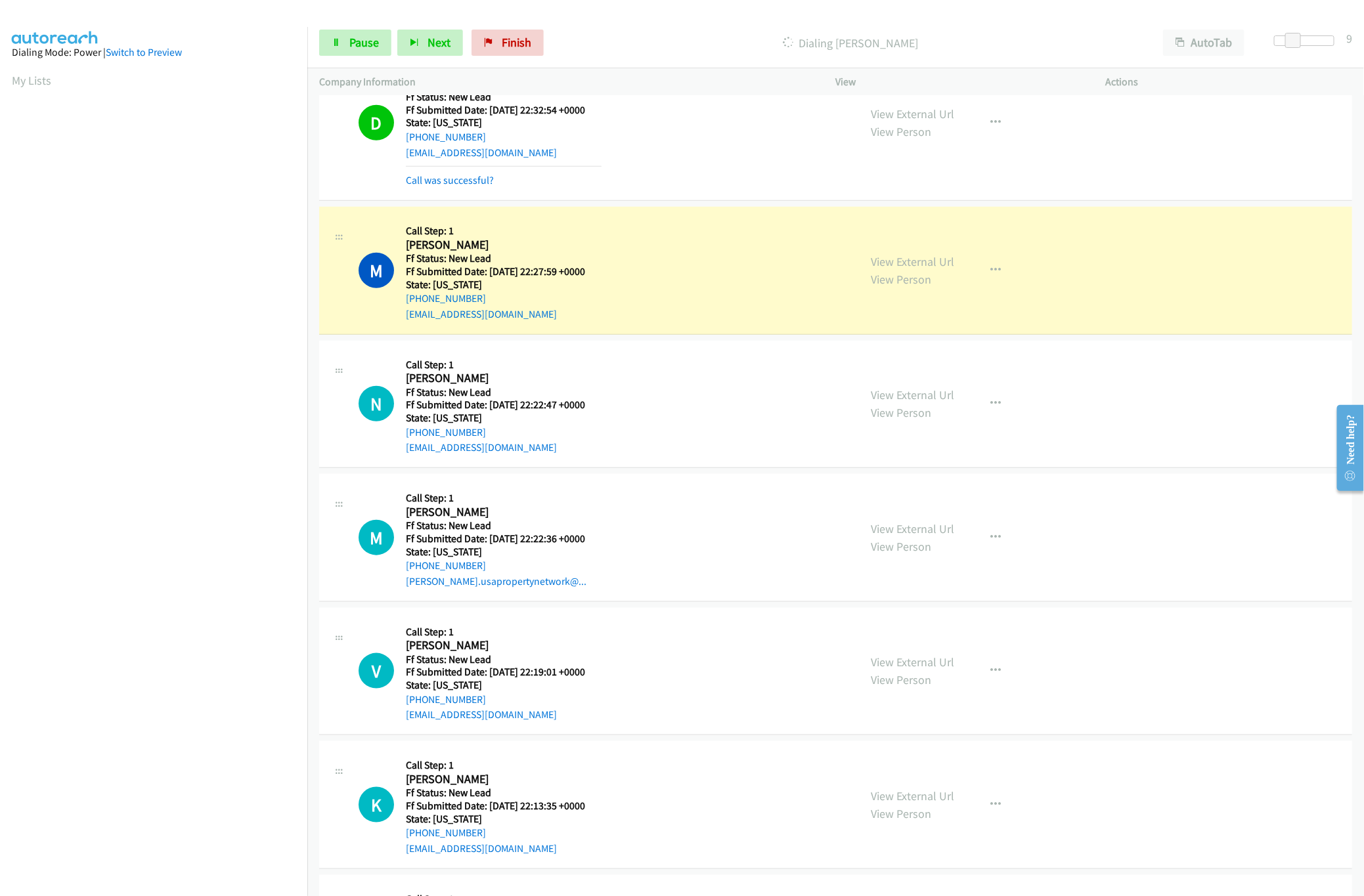
click at [201, 793] on nav "Dialing Mode: Power | Switch to Preview My Lists" at bounding box center [153, 475] width 308 height 896
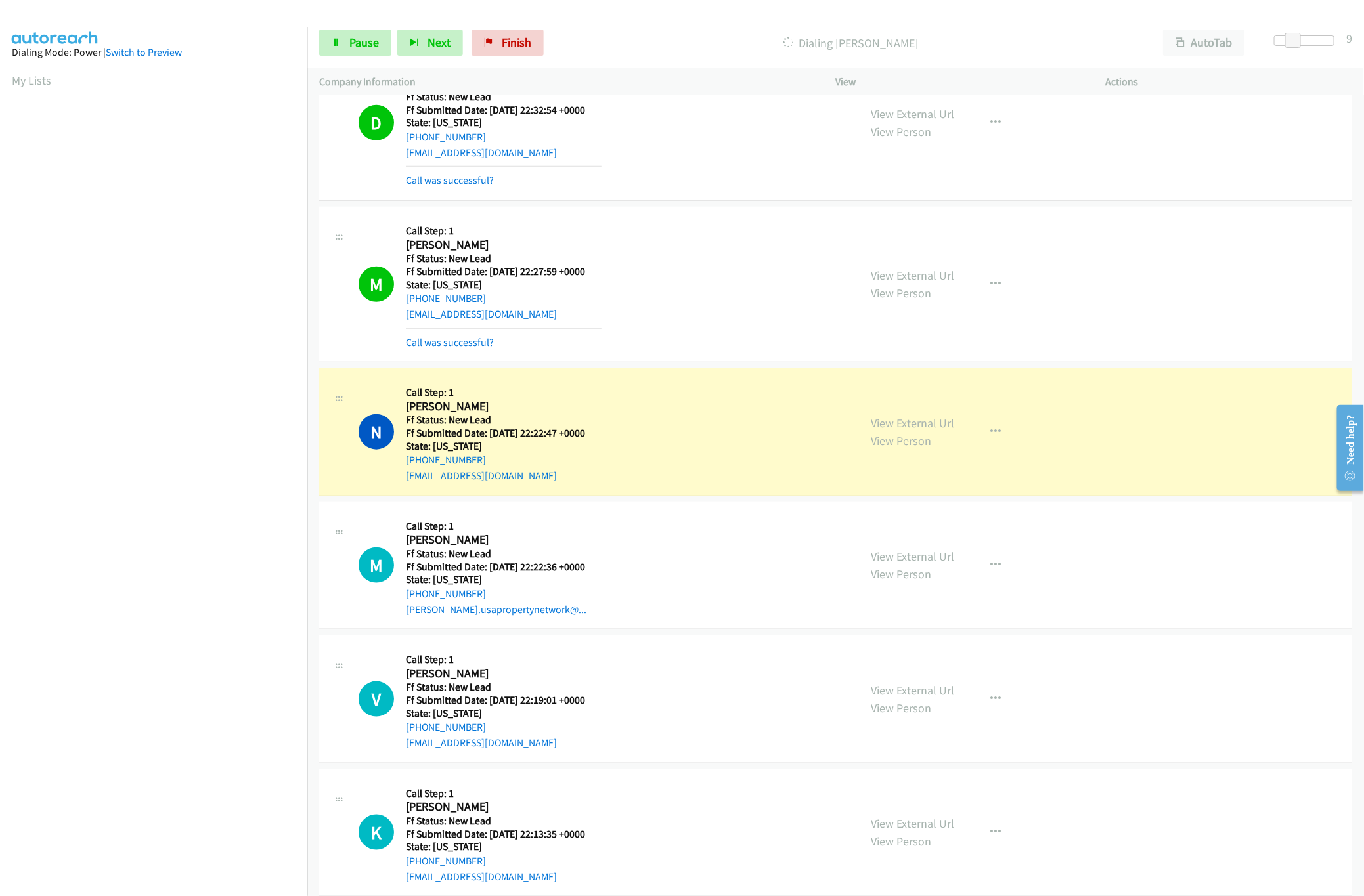
scroll to position [670, 0]
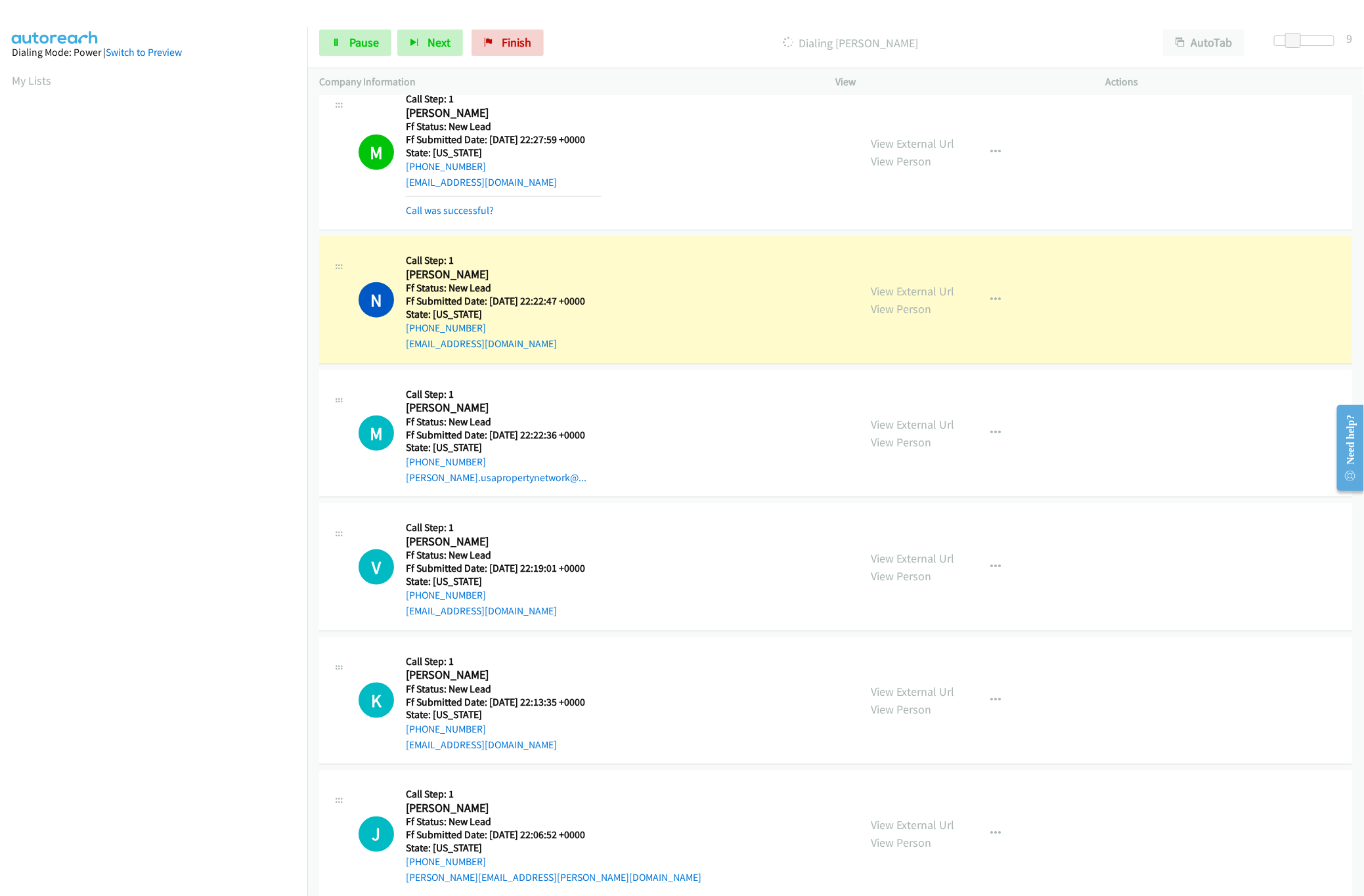
click at [713, 396] on div "M Callback Scheduled Call Step: 1 Melissa Russell America/New_York Ff Status: N…" at bounding box center [603, 434] width 489 height 103
click at [900, 564] on link "View External Url" at bounding box center [913, 558] width 84 height 15
click at [936, 427] on link "View External Url" at bounding box center [913, 424] width 84 height 15
drag, startPoint x: 1291, startPoint y: 43, endPoint x: 1302, endPoint y: 43, distance: 11.0
click at [1302, 43] on span at bounding box center [1298, 40] width 16 height 16
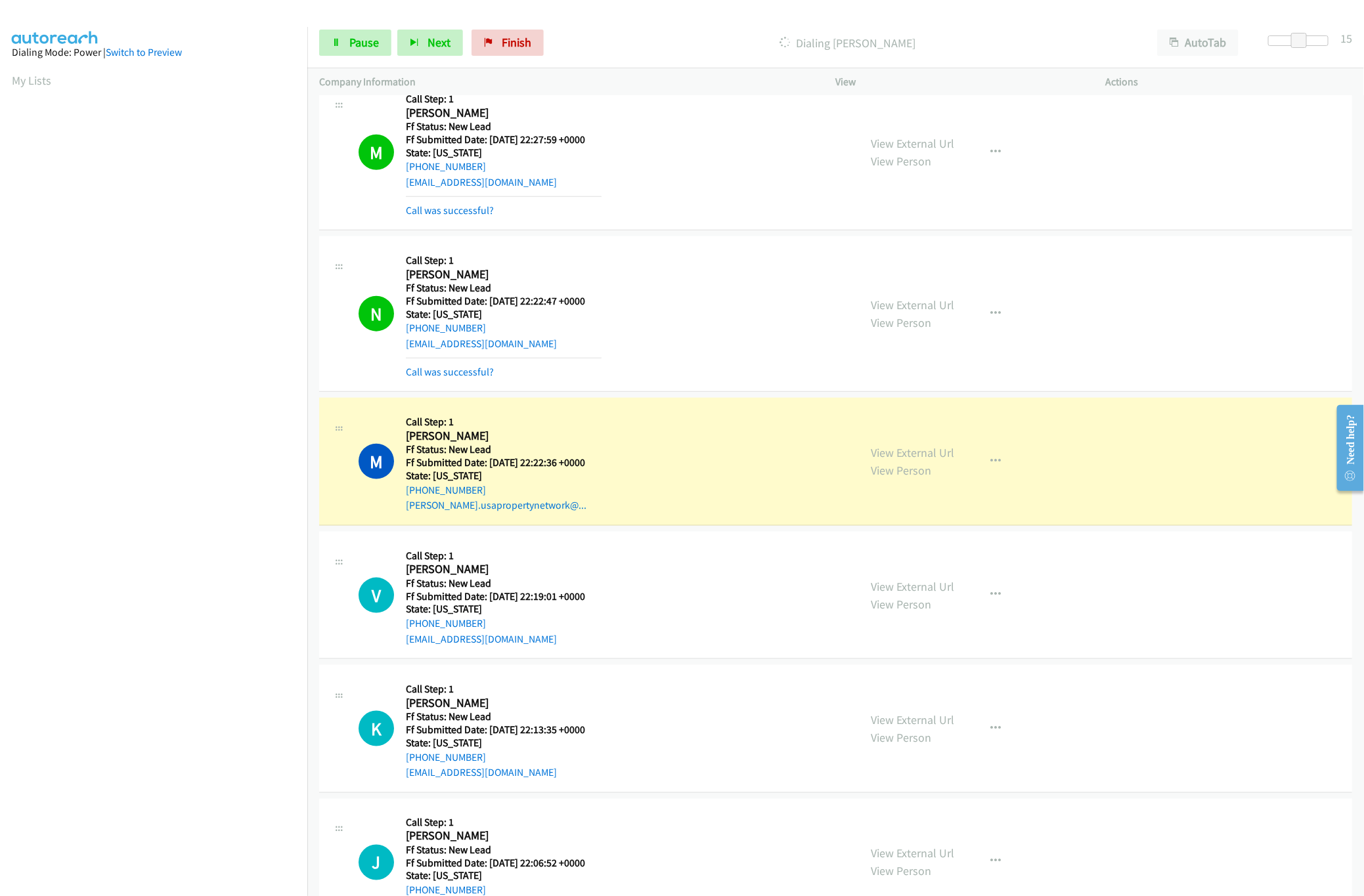
scroll to position [932, 0]
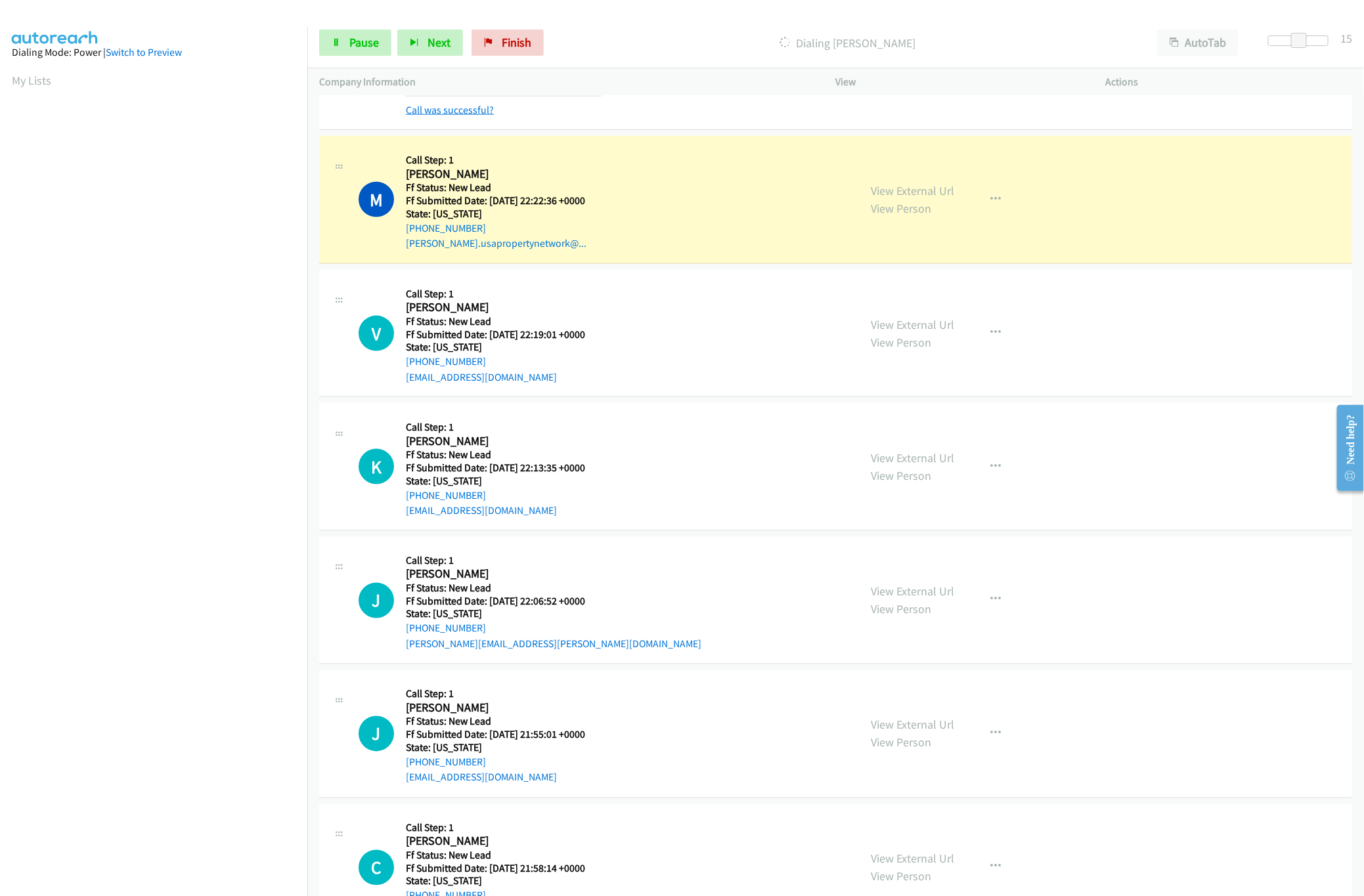
click at [477, 113] on link "Call was successful?" at bounding box center [450, 109] width 88 height 12
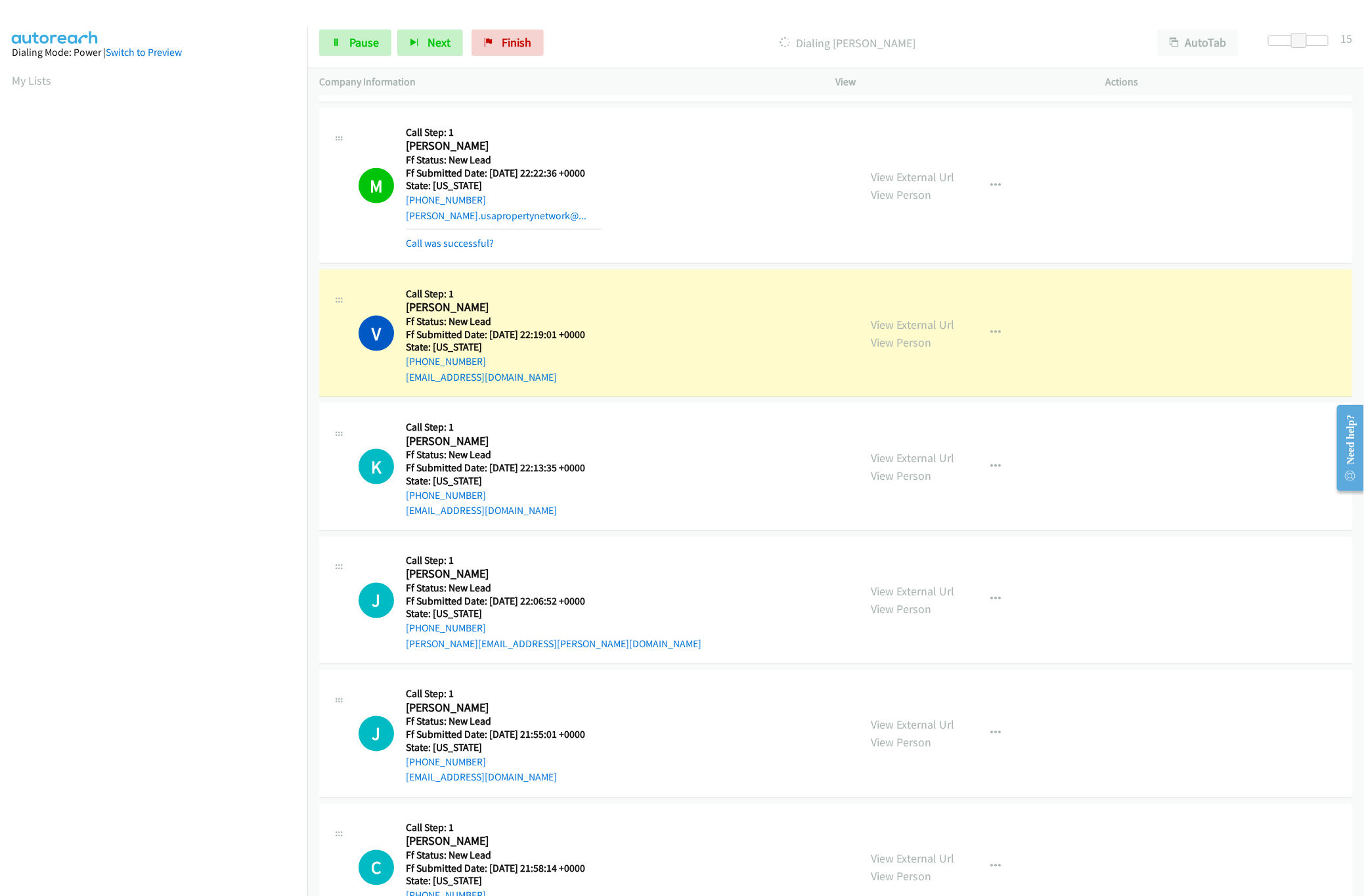
click at [899, 453] on div "View External Url View Person" at bounding box center [913, 466] width 84 height 35
click at [899, 457] on link "View External Url" at bounding box center [913, 458] width 84 height 15
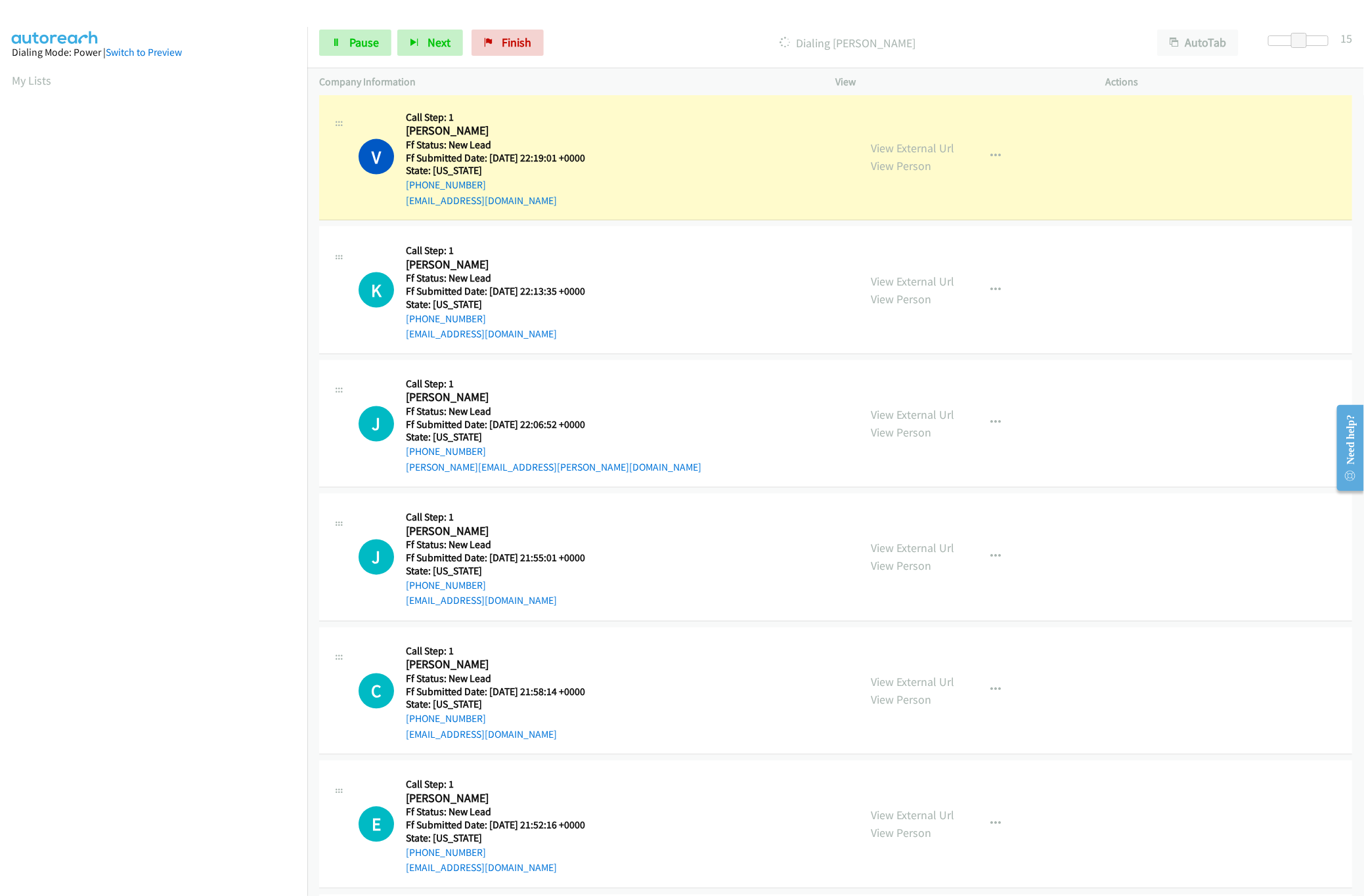
scroll to position [1064, 0]
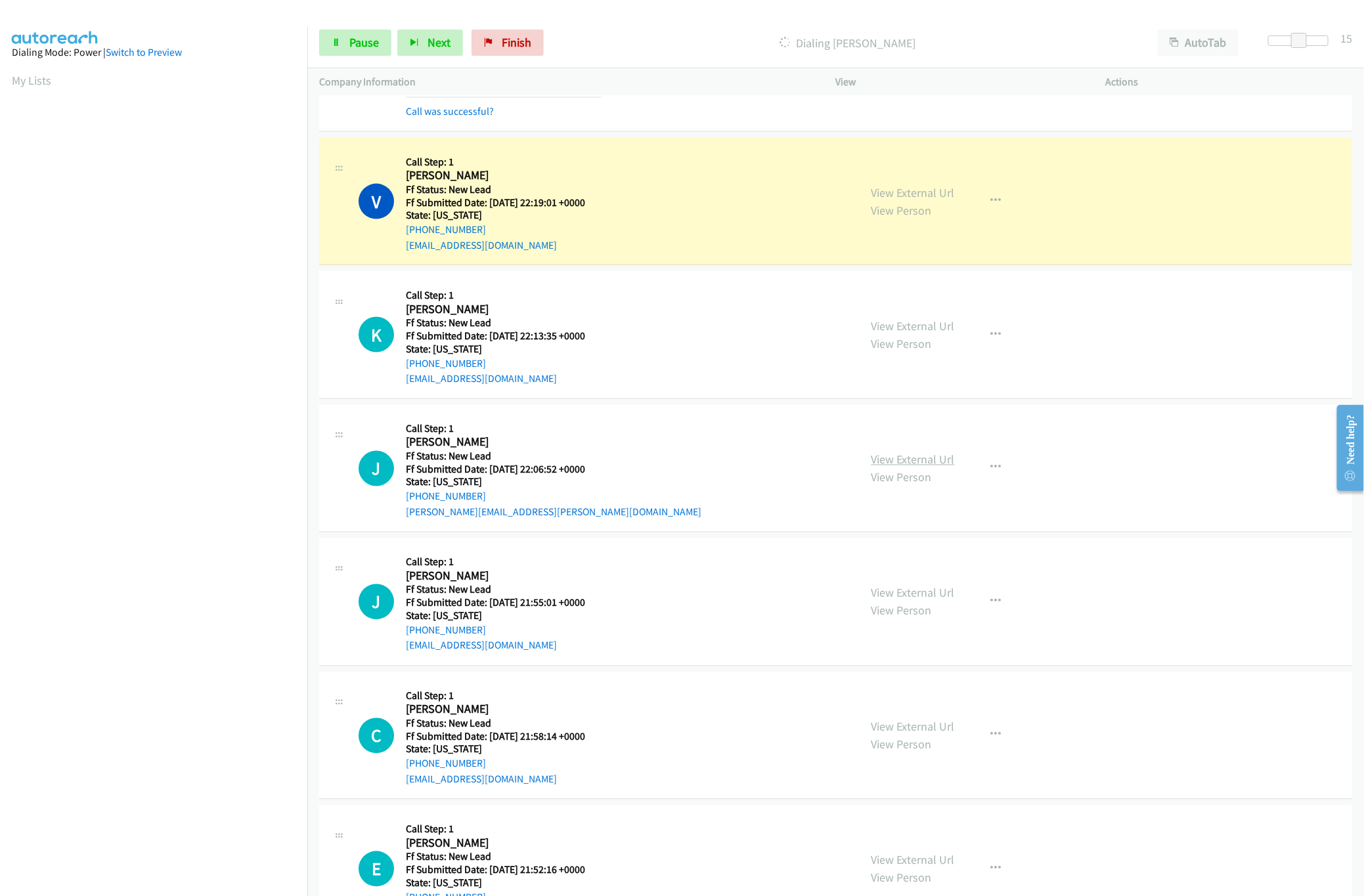
click at [907, 458] on link "View External Url" at bounding box center [913, 459] width 84 height 15
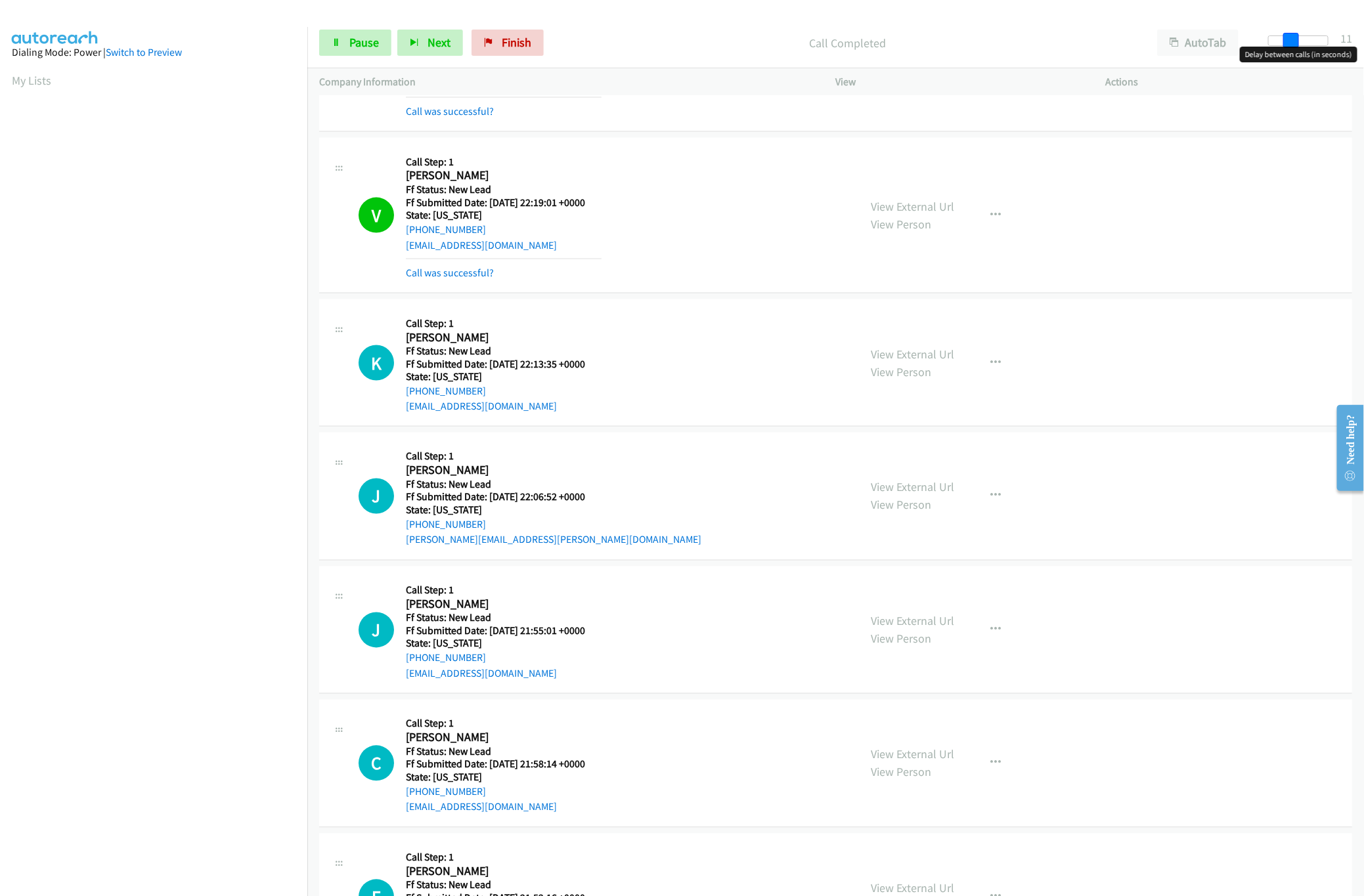
drag, startPoint x: 1293, startPoint y: 41, endPoint x: 1285, endPoint y: 44, distance: 8.5
click at [1285, 44] on span at bounding box center [1291, 40] width 16 height 16
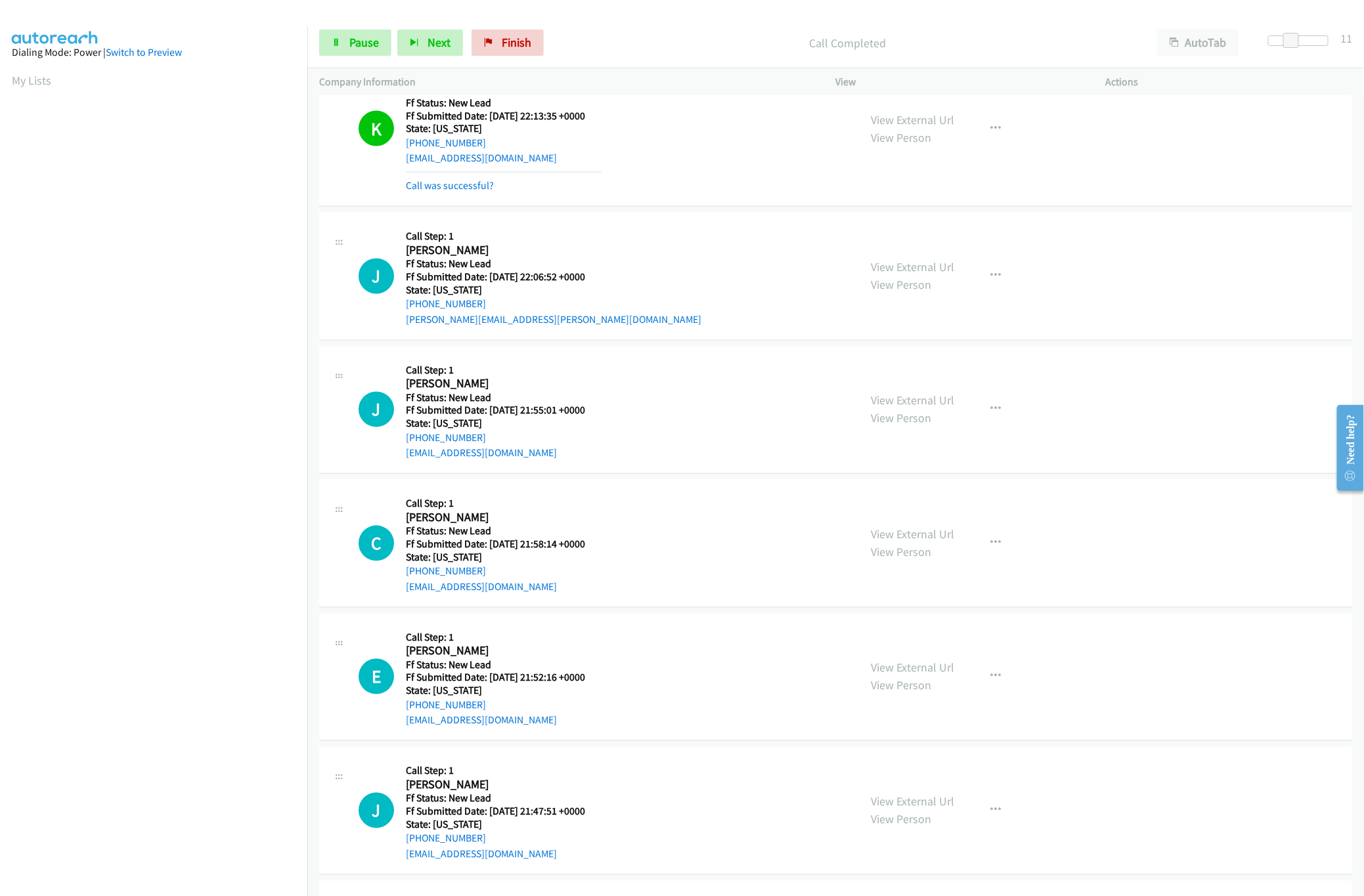
scroll to position [1326, 0]
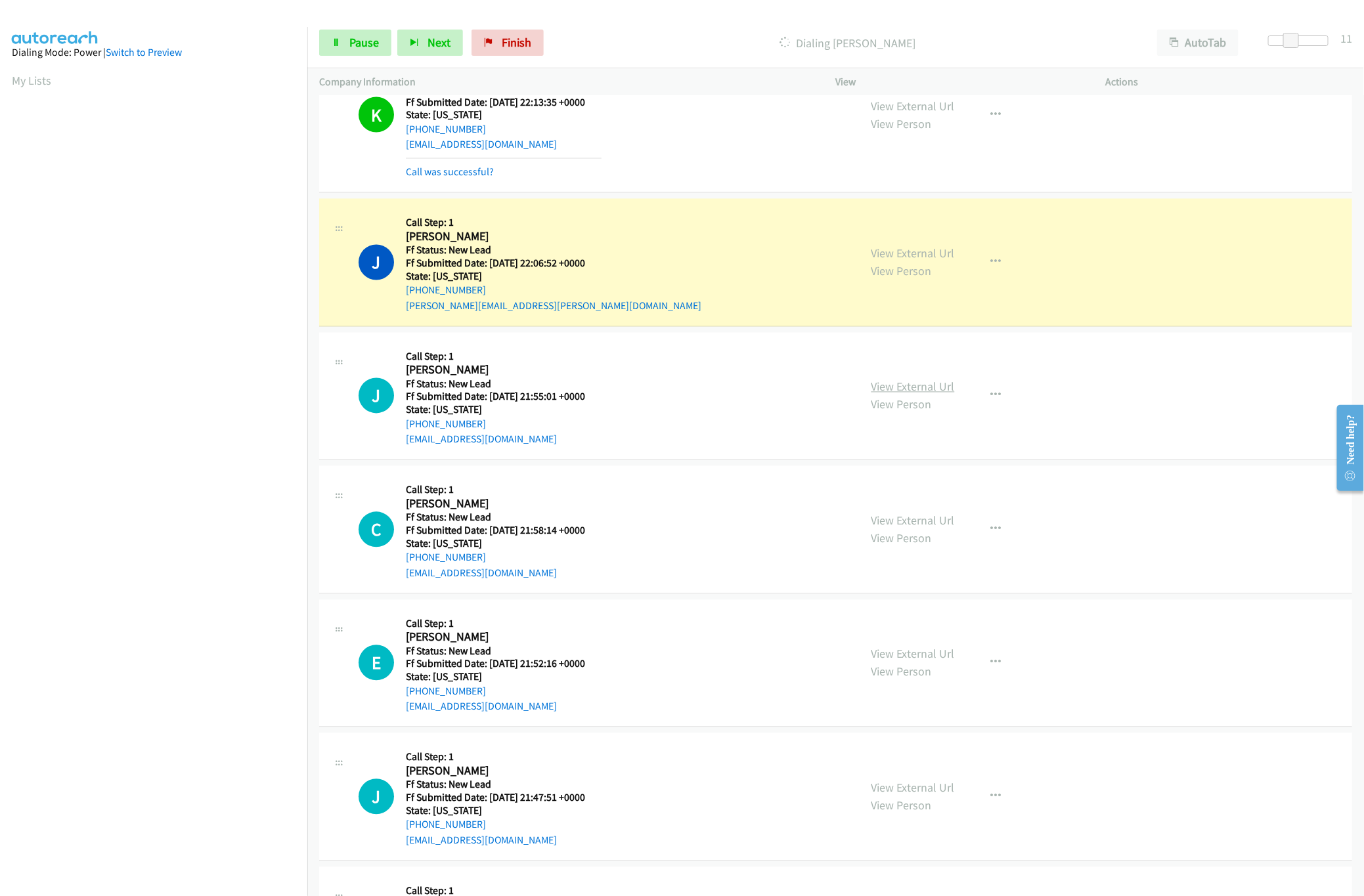
click at [934, 392] on link "View External Url" at bounding box center [913, 387] width 84 height 15
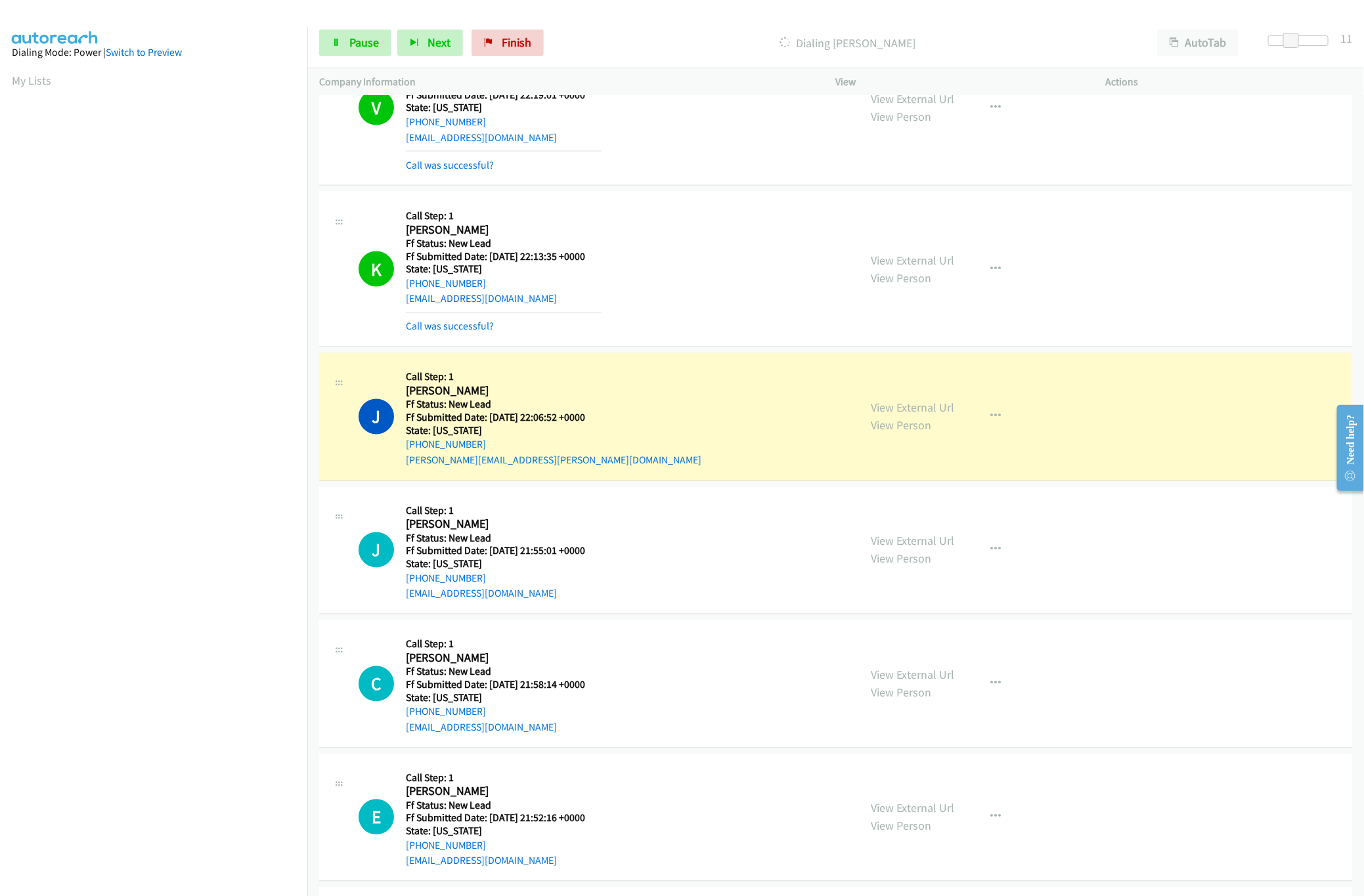
scroll to position [1064, 0]
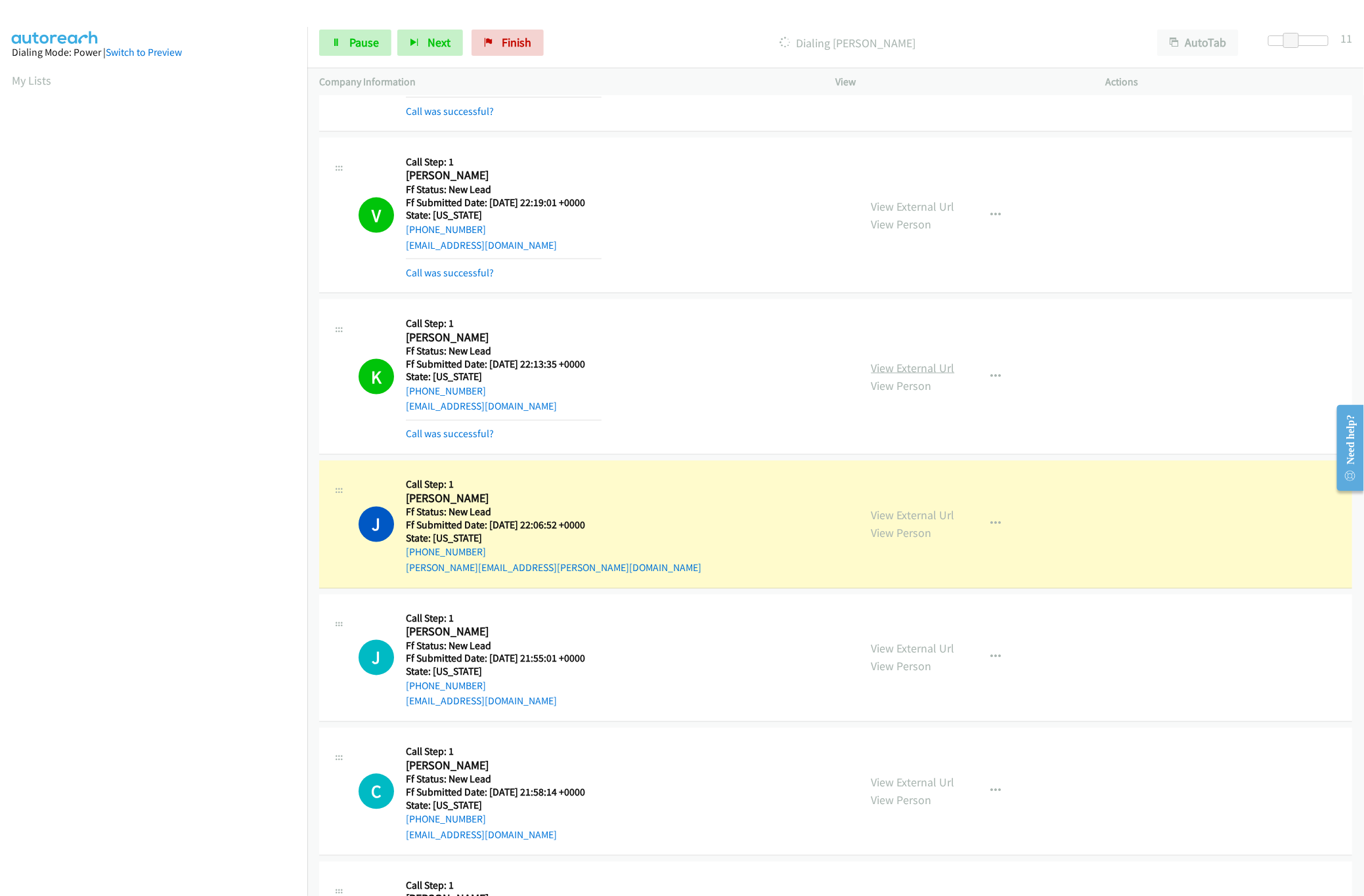
click at [886, 374] on link "View External Url" at bounding box center [913, 368] width 84 height 15
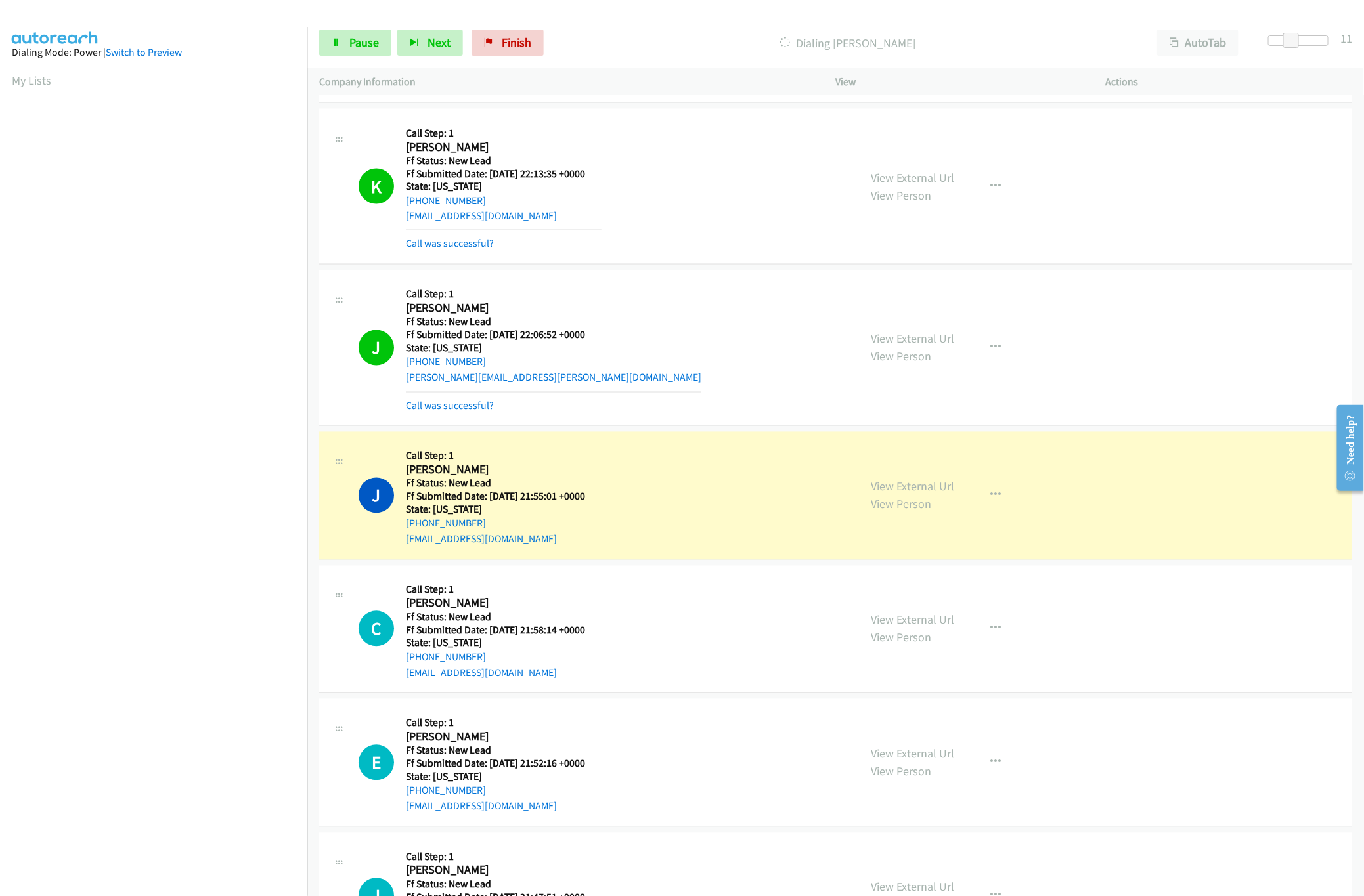
scroll to position [1458, 0]
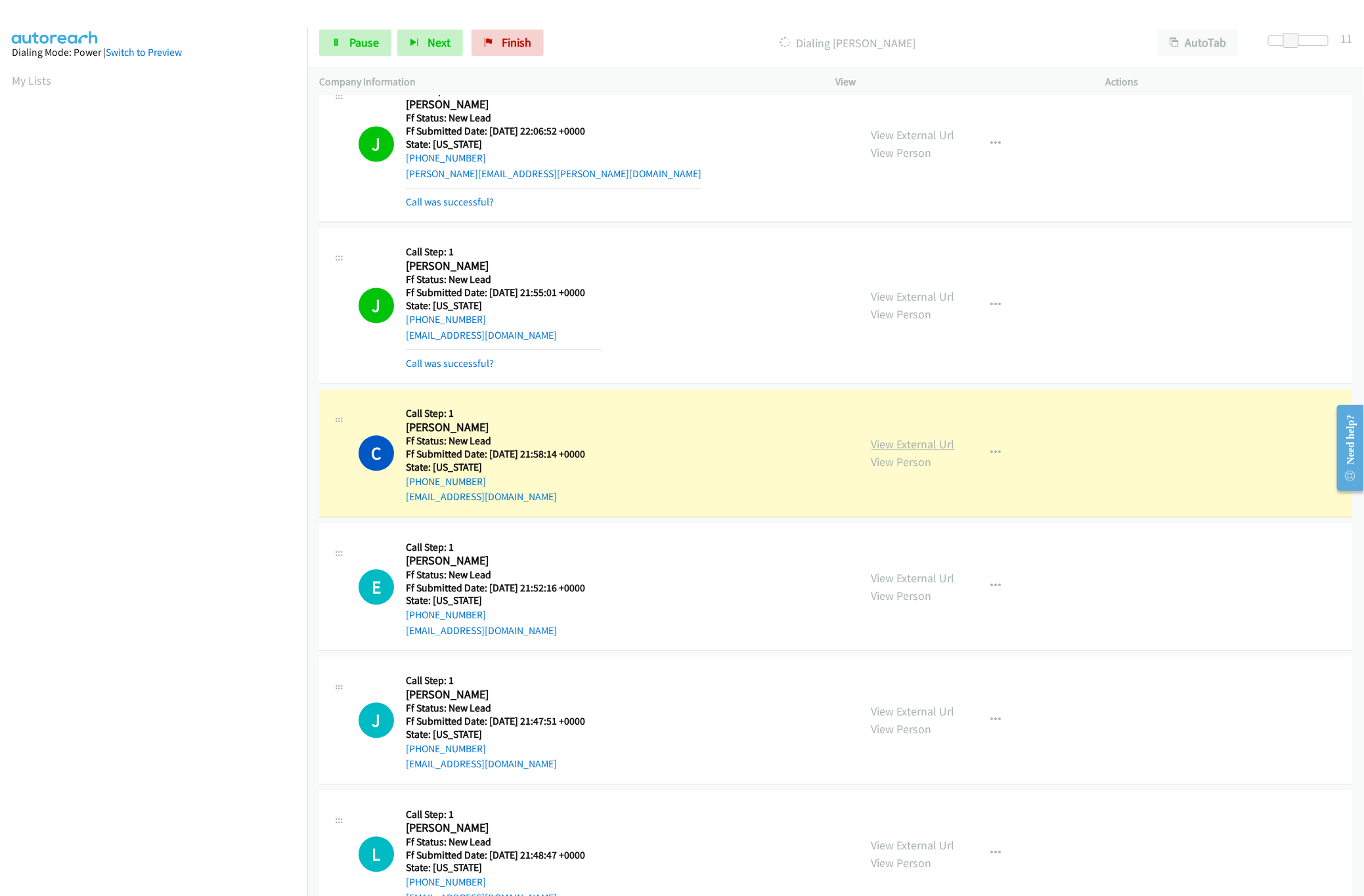
click at [941, 452] on link "View External Url" at bounding box center [913, 445] width 84 height 15
click at [474, 370] on link "Call was successful?" at bounding box center [450, 363] width 88 height 12
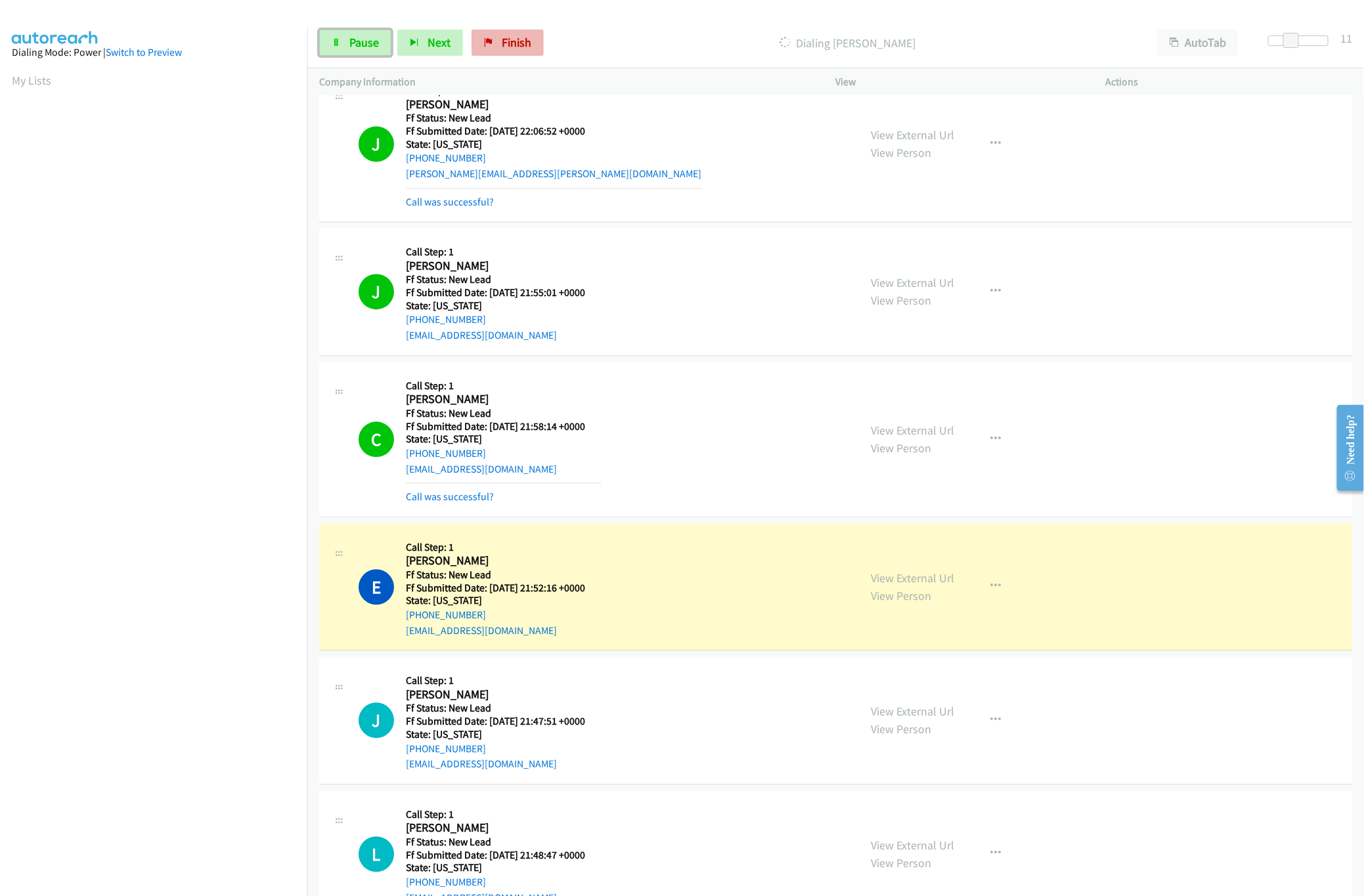
drag, startPoint x: 373, startPoint y: 40, endPoint x: 522, endPoint y: 52, distance: 149.5
click at [373, 40] on span "Pause" at bounding box center [364, 42] width 30 height 15
click at [469, 591] on h5 "Ff Submitted Date: 2025-09-02 21:52:16 +0000" at bounding box center [504, 589] width 195 height 13
click at [921, 577] on link "View External Url" at bounding box center [913, 578] width 84 height 15
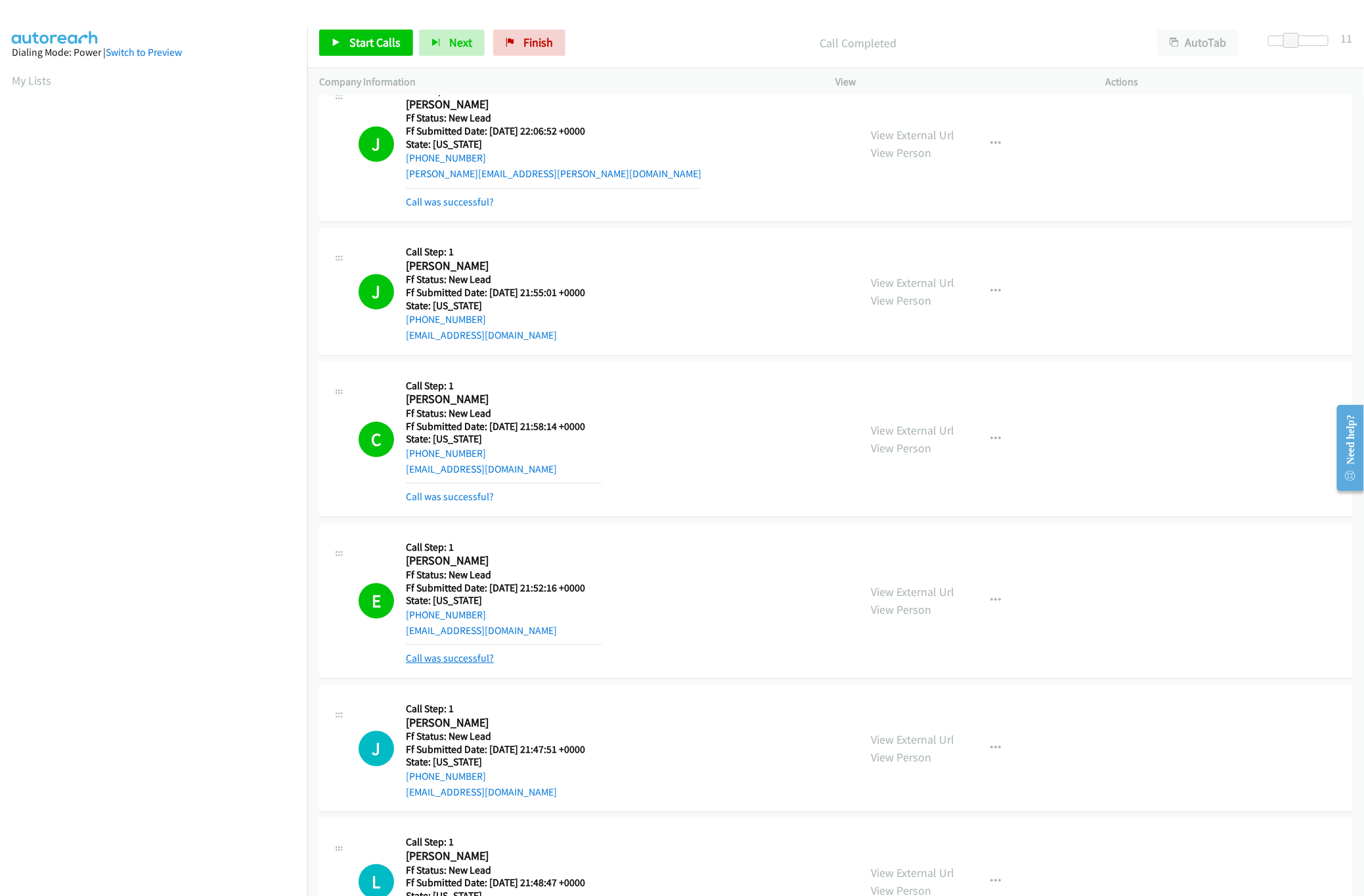
click at [446, 664] on link "Call was successful?" at bounding box center [450, 658] width 88 height 12
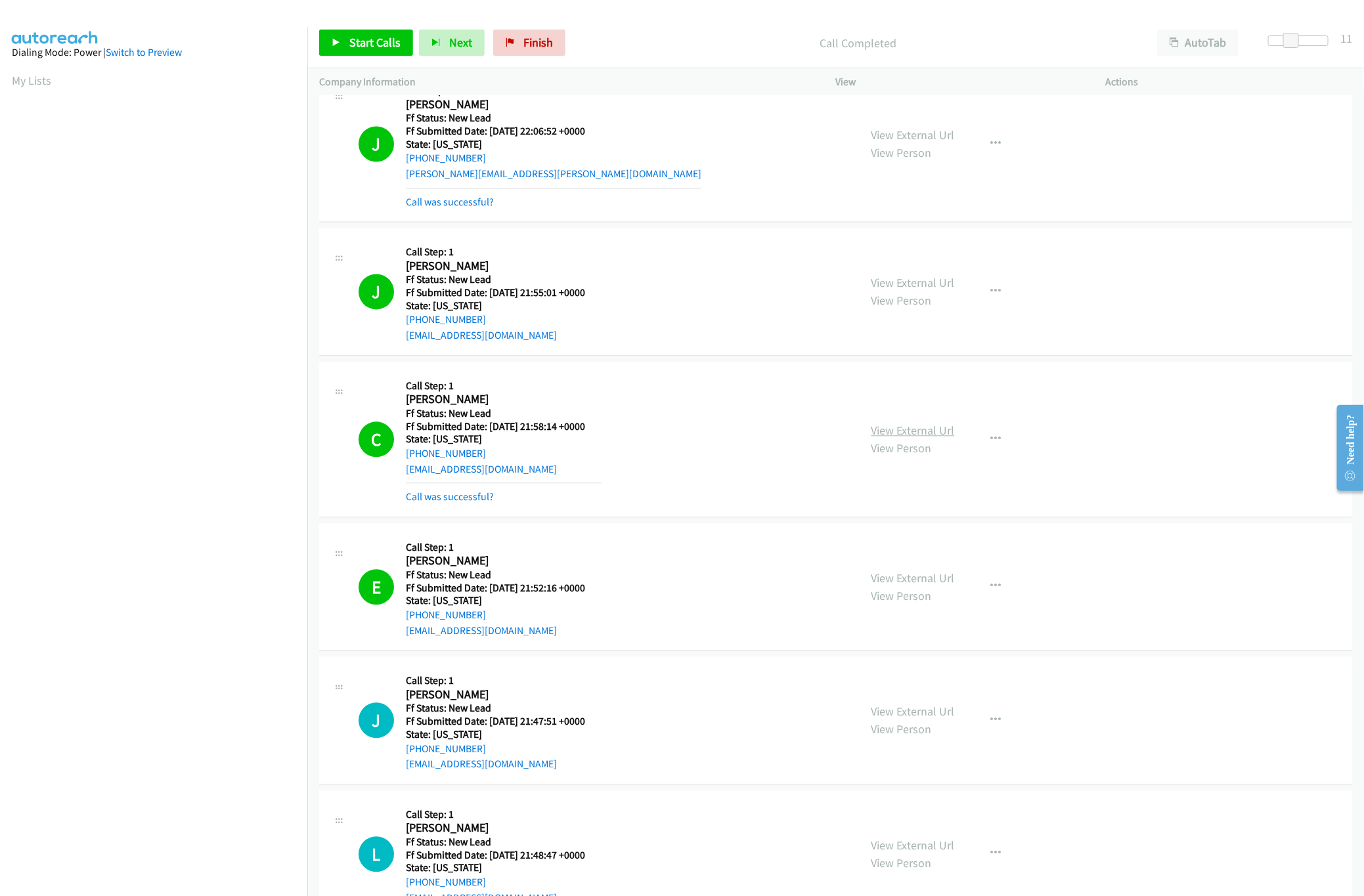
click at [922, 439] on link "View External Url" at bounding box center [913, 431] width 84 height 15
click at [250, 800] on nav "Dialing Mode: Power | Switch to Preview My Lists" at bounding box center [153, 475] width 308 height 896
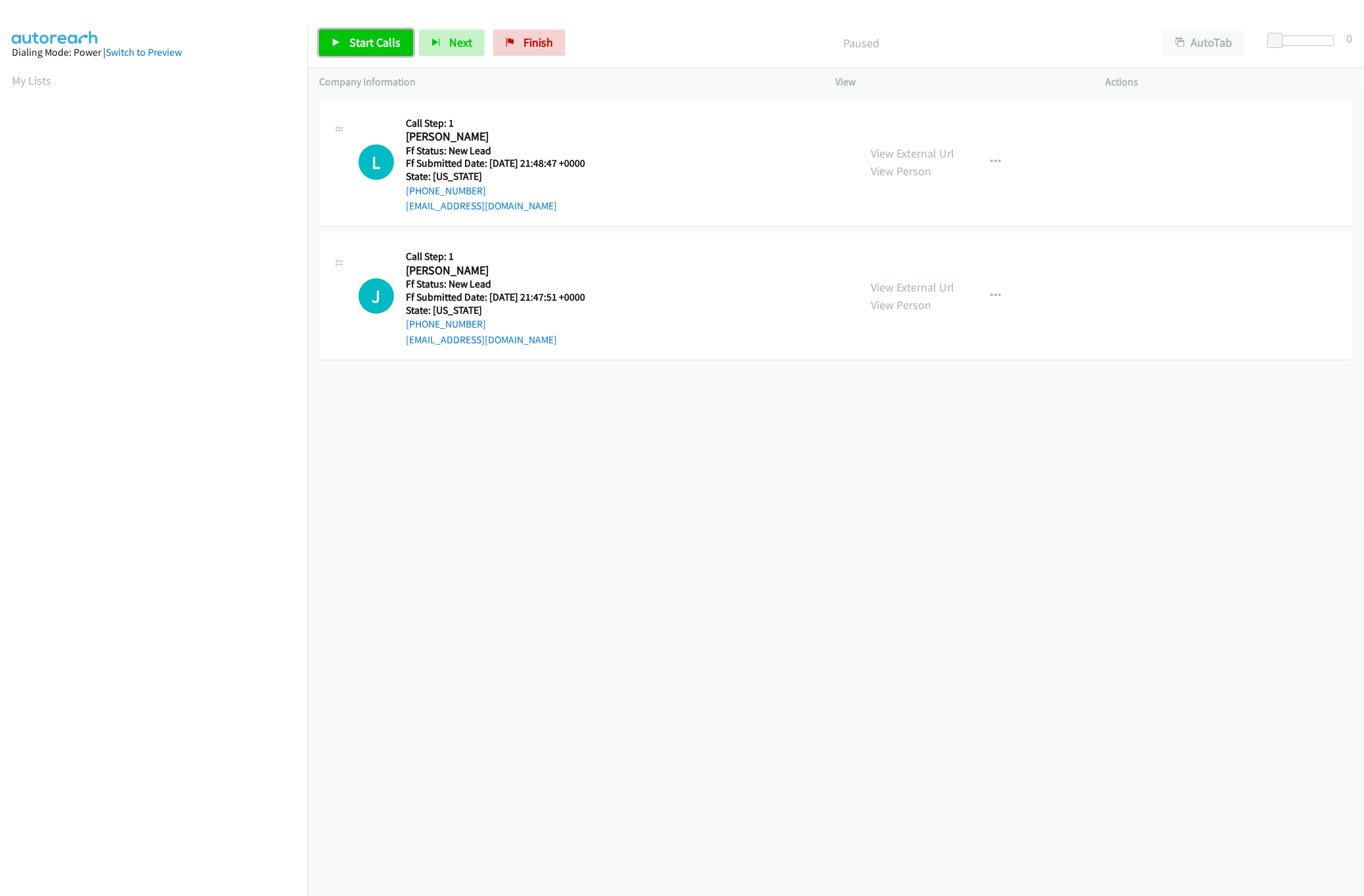
click at [377, 40] on span "Start Calls" at bounding box center [375, 42] width 51 height 15
click at [901, 148] on link "View External Url" at bounding box center [913, 153] width 84 height 15
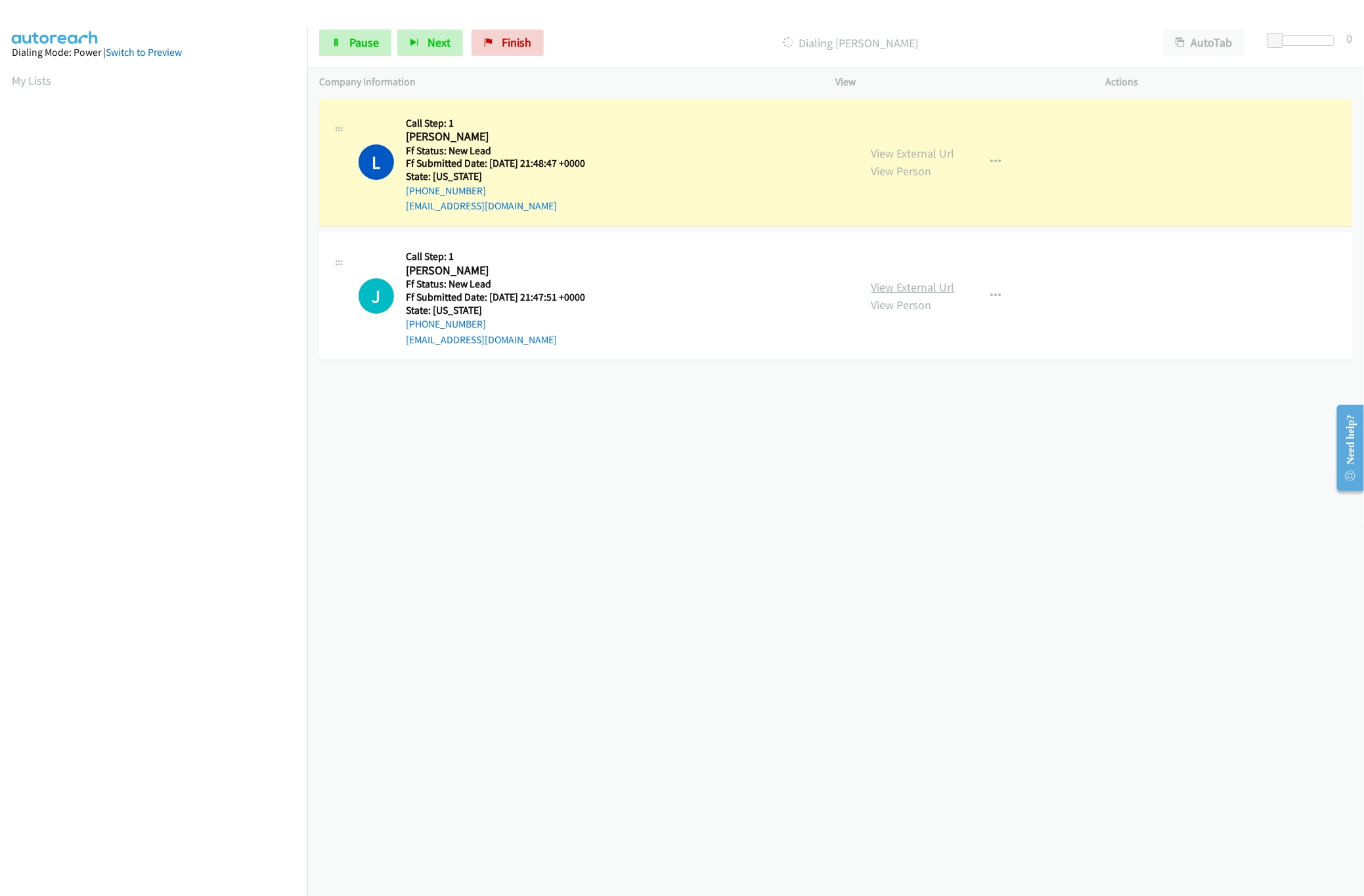
click at [872, 284] on link "View External Url" at bounding box center [913, 287] width 84 height 15
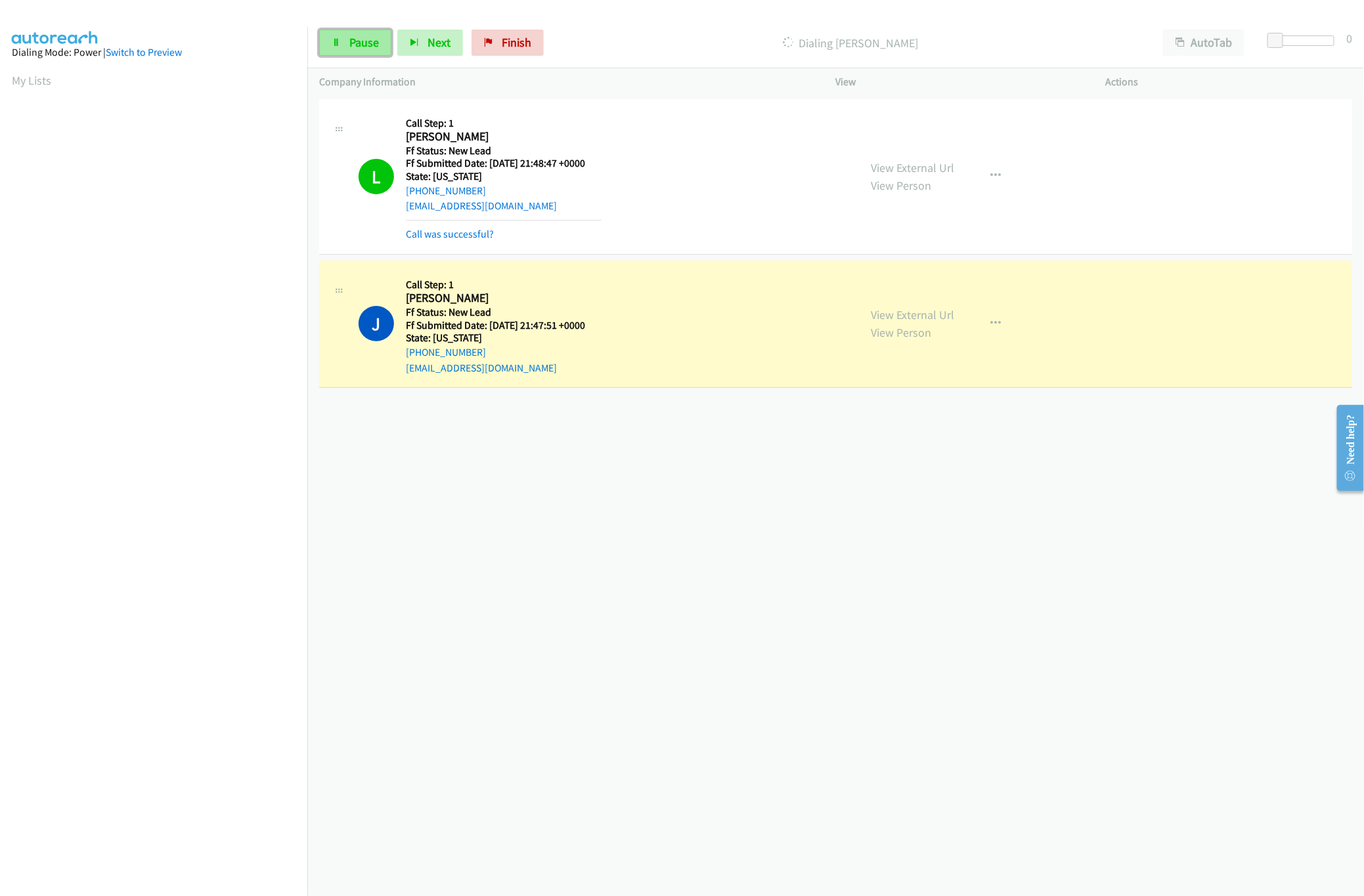
click at [370, 42] on span "Pause" at bounding box center [364, 42] width 30 height 15
click at [942, 635] on div "+1 415-964-1034 Call failed - Please reload the list and try again The Callbar …" at bounding box center [836, 496] width 1057 height 800
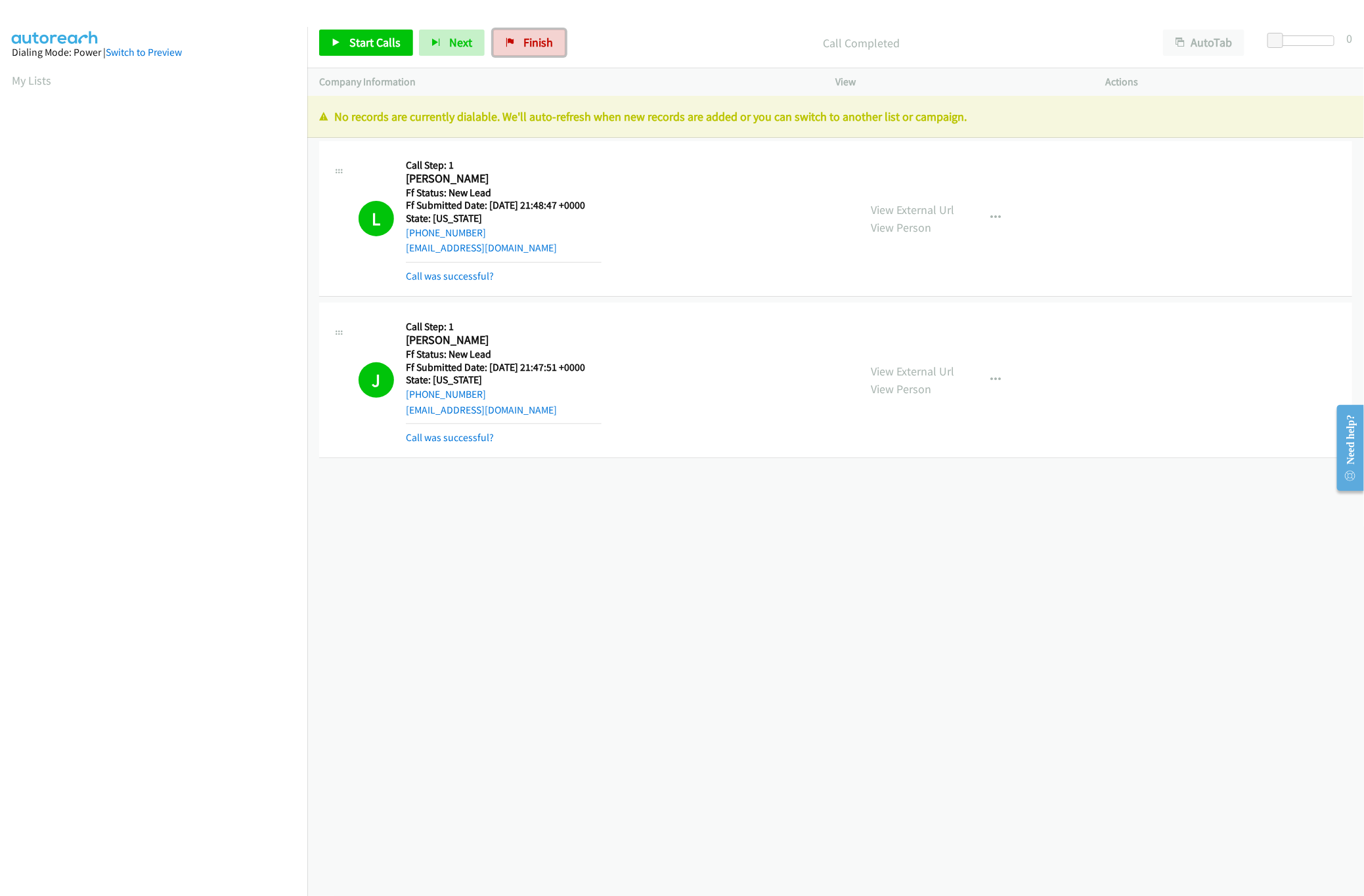
click at [537, 30] on link "Finish" at bounding box center [529, 43] width 72 height 26
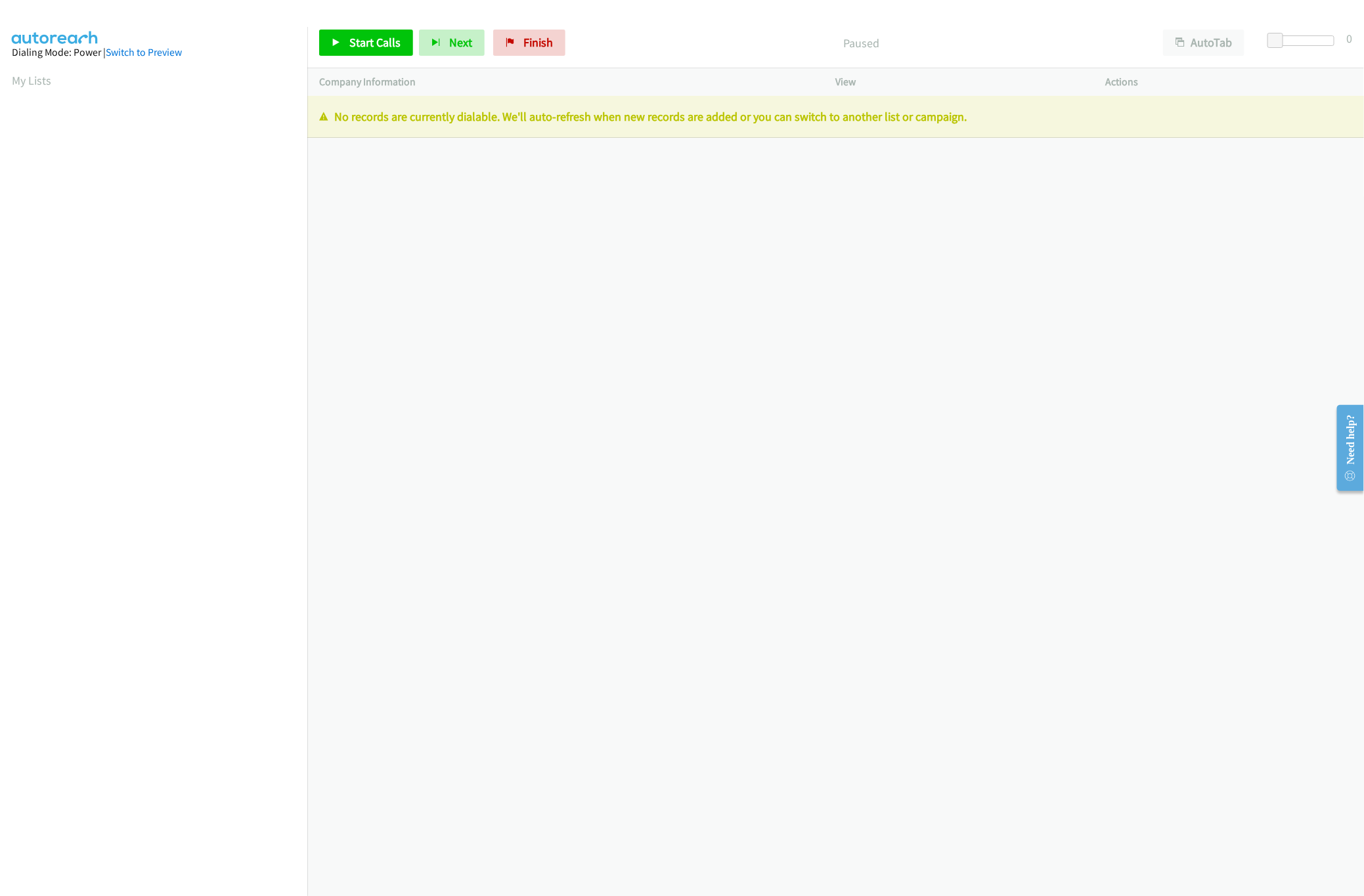
click at [641, 398] on div "[PHONE_NUMBER] Call failed - Please reload the list and try again The Callbar F…" at bounding box center [836, 496] width 1057 height 800
drag, startPoint x: 524, startPoint y: 45, endPoint x: 749, endPoint y: 57, distance: 225.3
click at [524, 45] on span "Finish" at bounding box center [538, 42] width 30 height 15
click at [561, 277] on div "[PHONE_NUMBER] Call failed - Please reload the list and try again The Callbar F…" at bounding box center [836, 496] width 1057 height 800
click at [465, 310] on div "[PHONE_NUMBER] Call failed - Please reload the list and try again The Callbar F…" at bounding box center [836, 496] width 1057 height 800
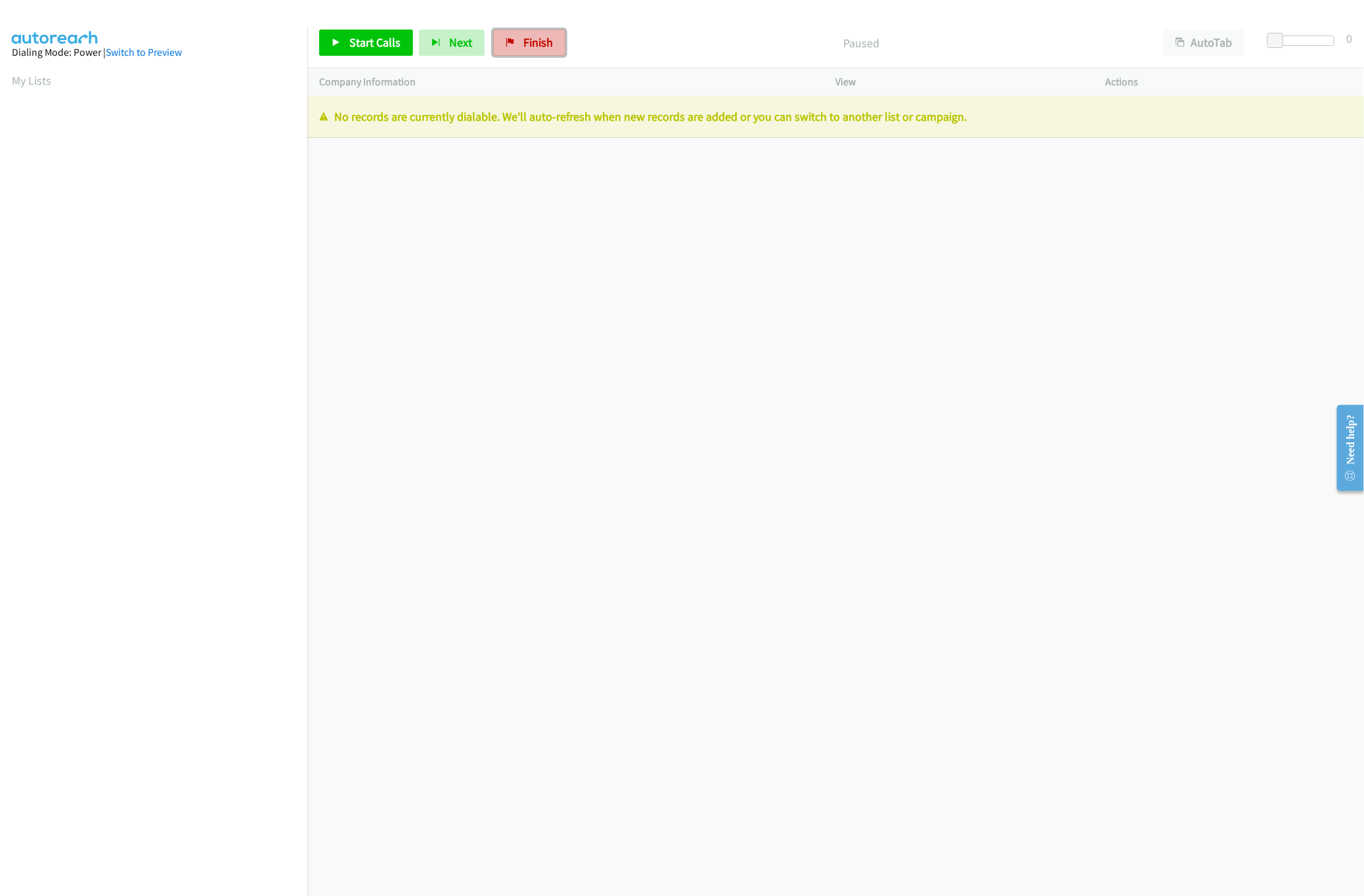
click at [534, 46] on span "Finish" at bounding box center [538, 42] width 30 height 15
